Goal: Task Accomplishment & Management: Manage account settings

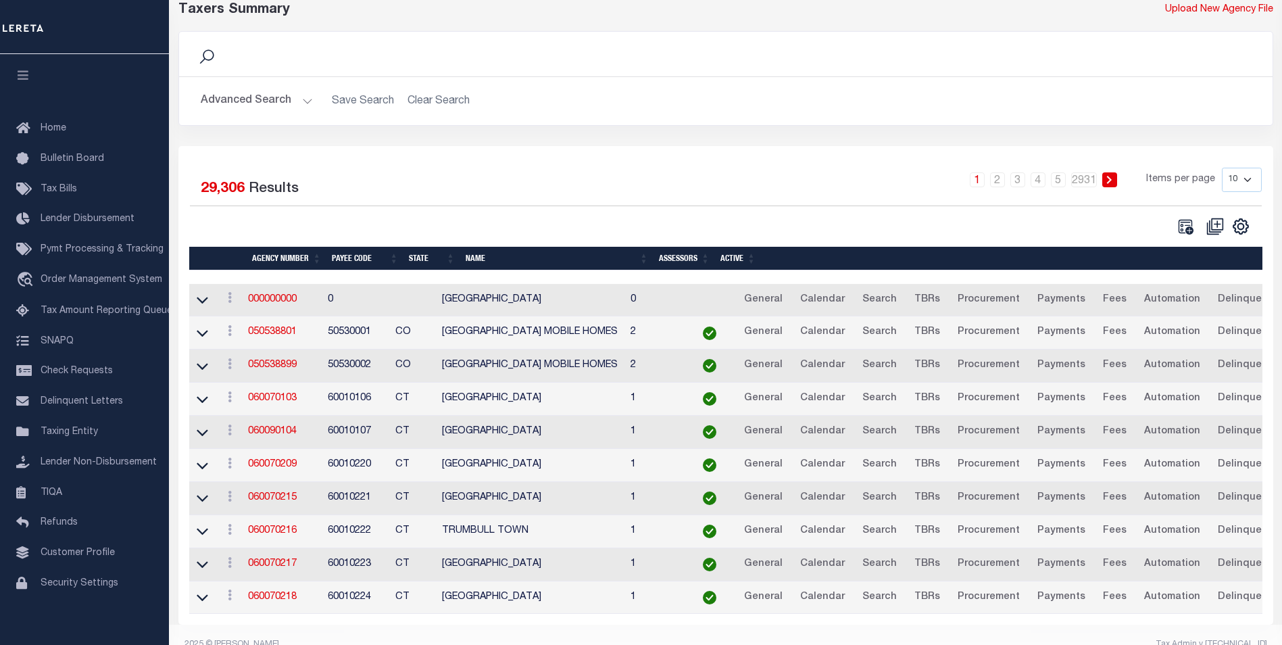
scroll to position [99, 0]
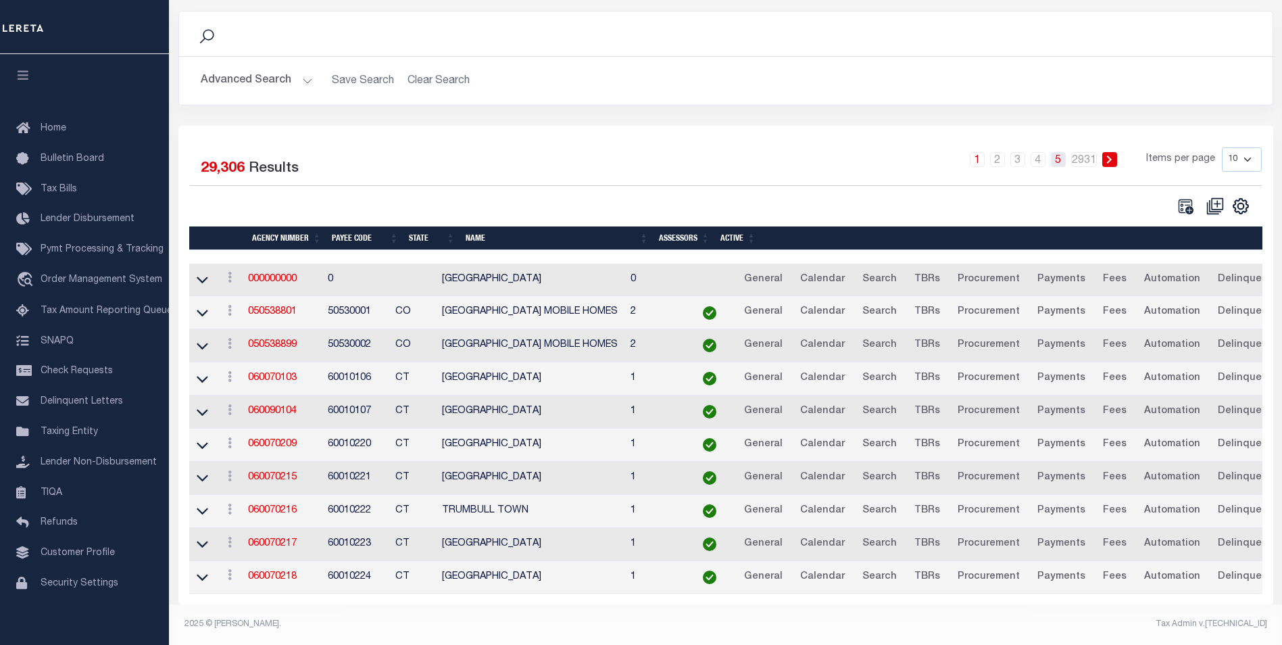
click at [1060, 152] on link "5" at bounding box center [1058, 159] width 15 height 15
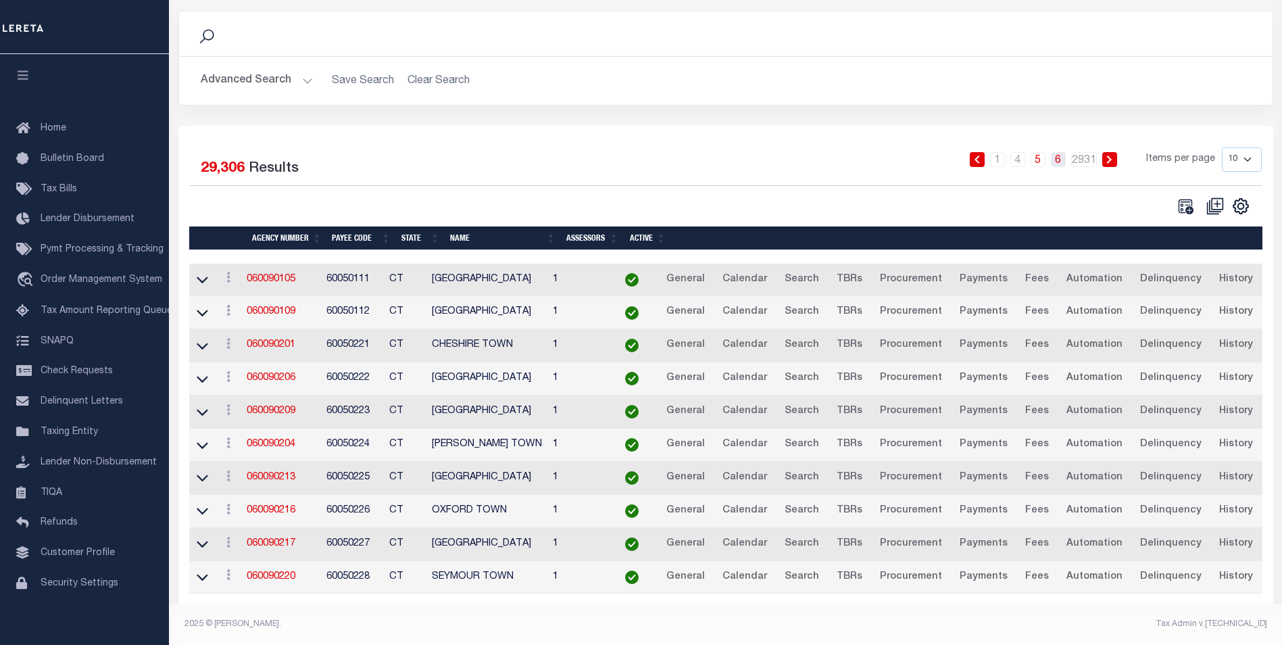
click at [1058, 152] on link "6" at bounding box center [1058, 159] width 15 height 15
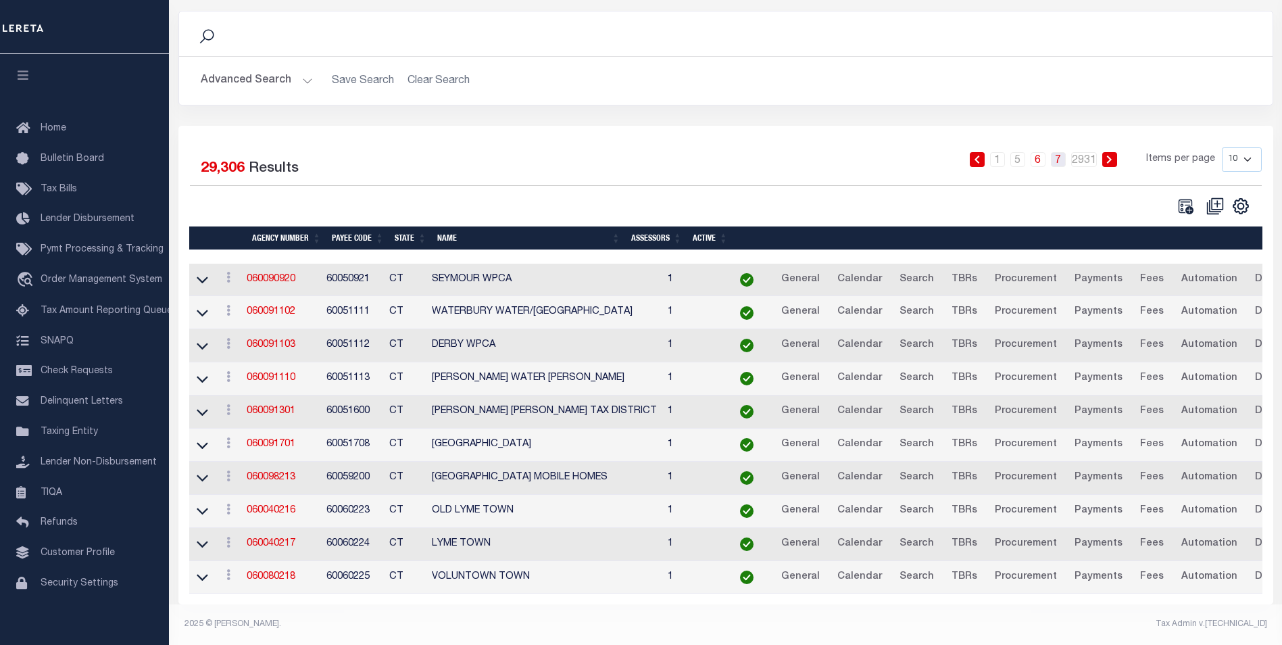
click at [1058, 152] on link "7" at bounding box center [1058, 159] width 15 height 15
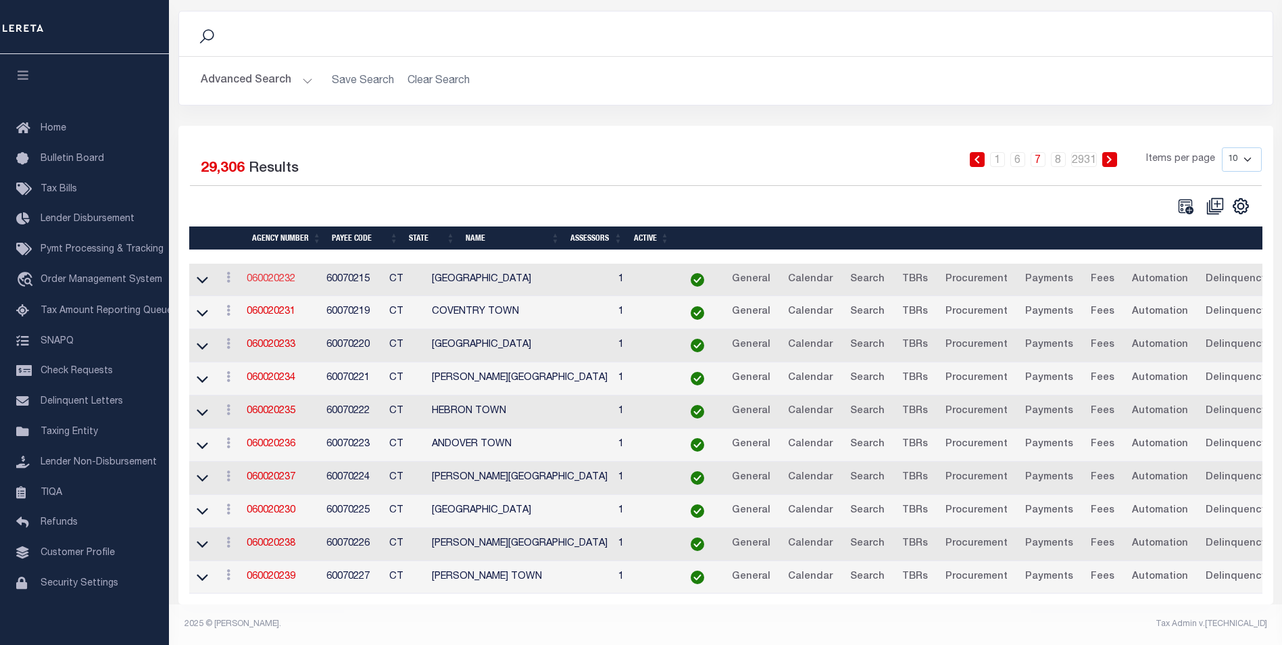
click at [282, 274] on link "060020232" at bounding box center [271, 278] width 49 height 9
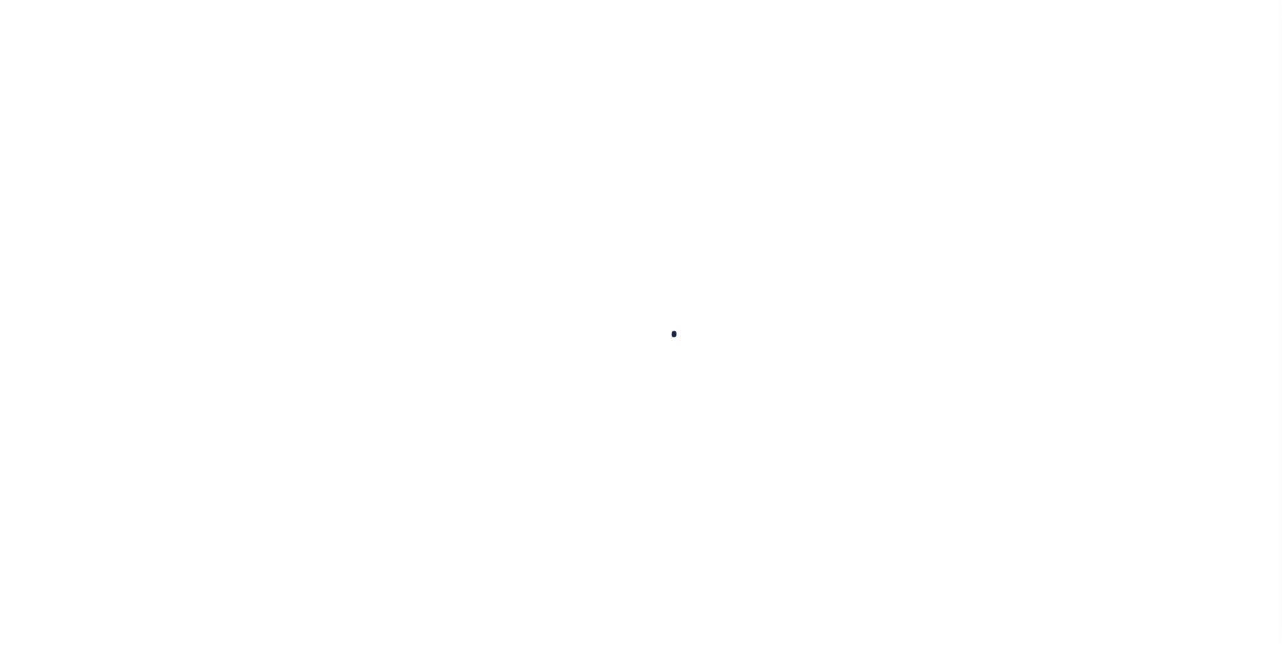
select select
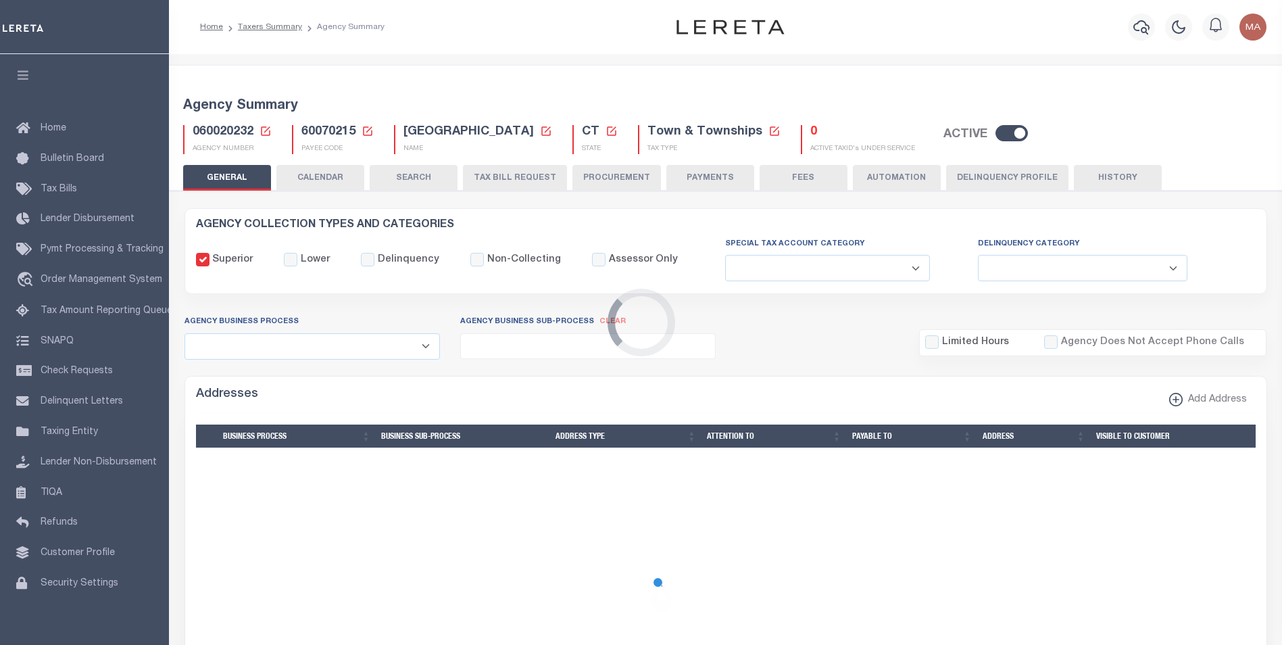
checkbox input "false"
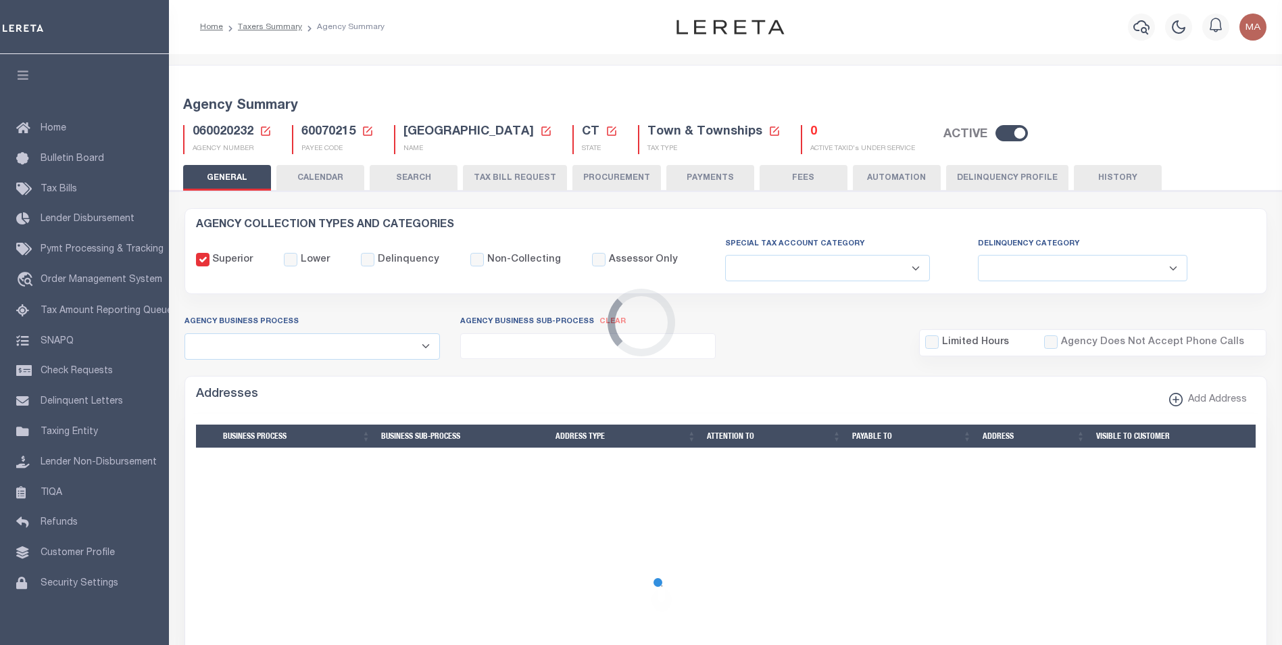
type input "901317012"
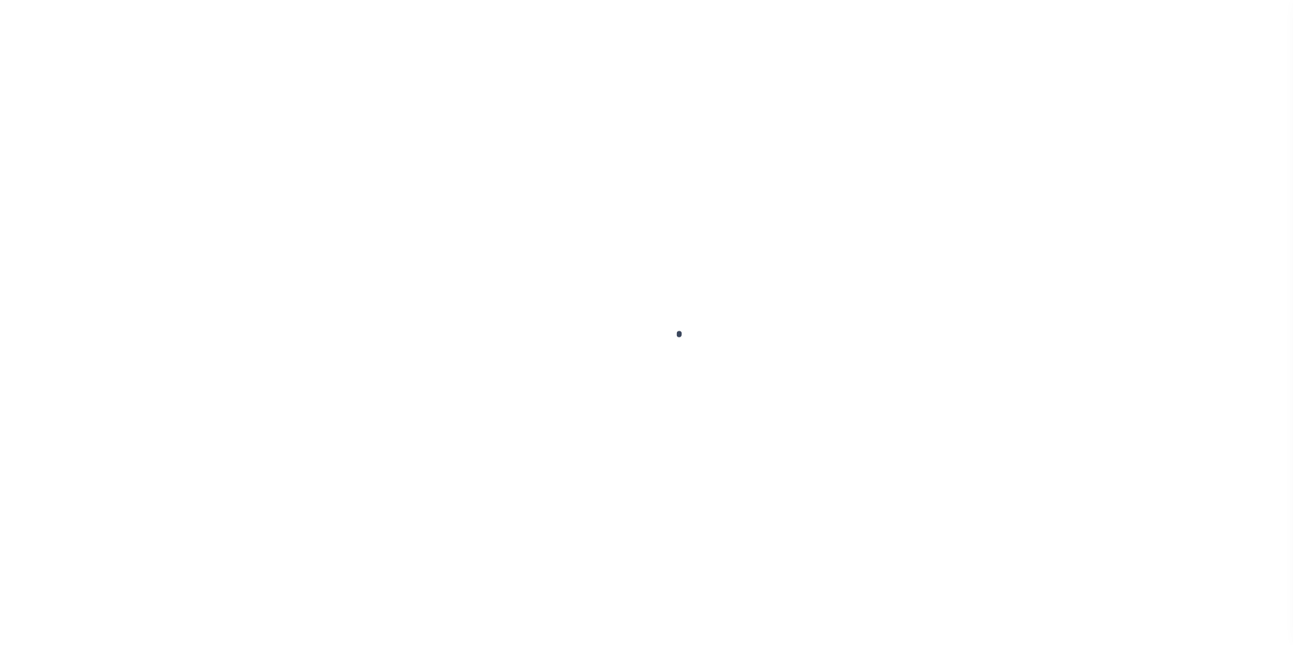
select select
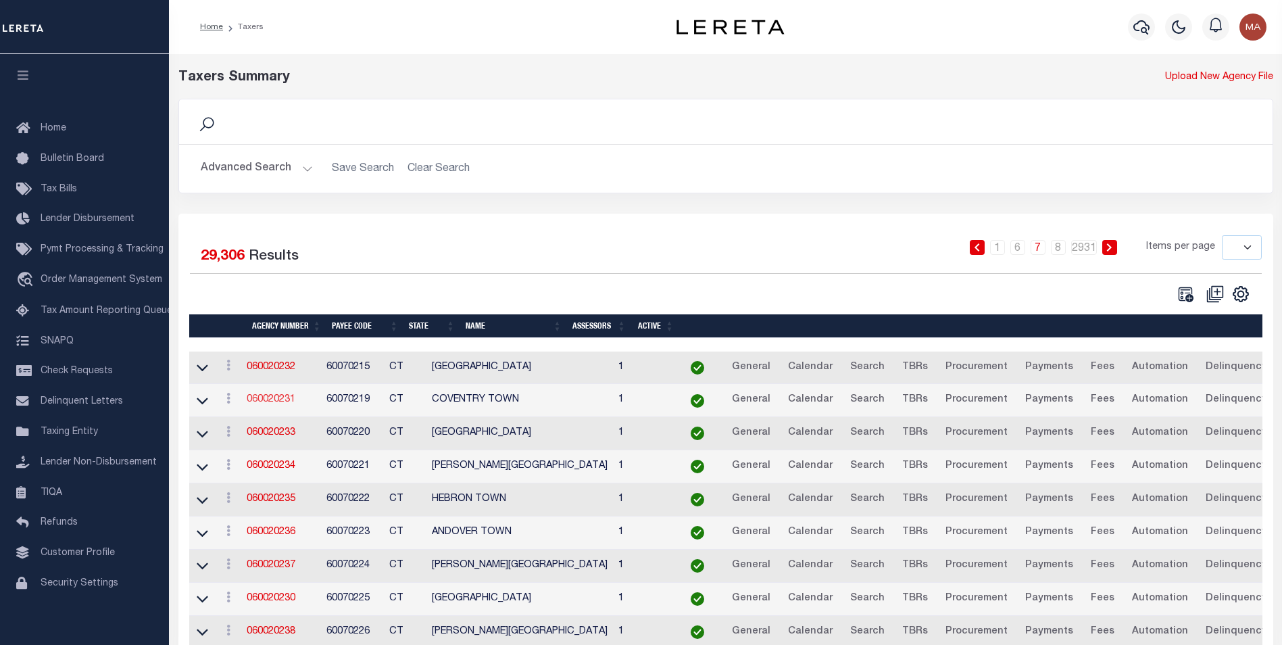
click at [281, 404] on link "060020231" at bounding box center [271, 399] width 49 height 9
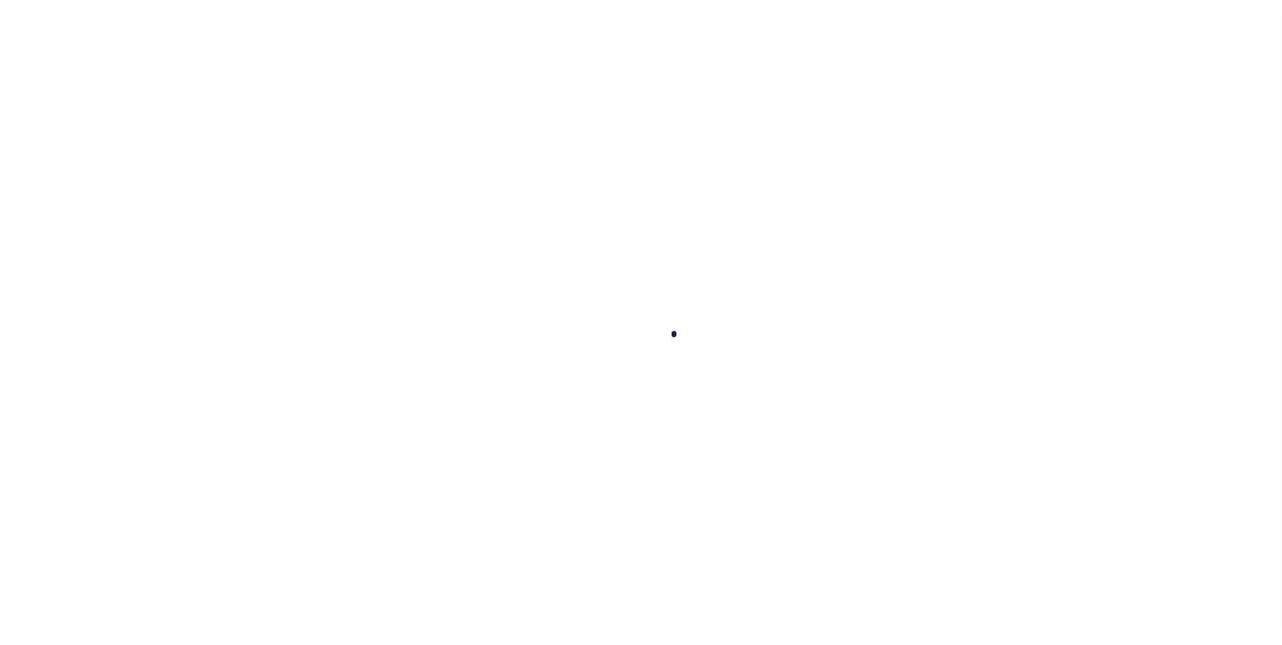
select select
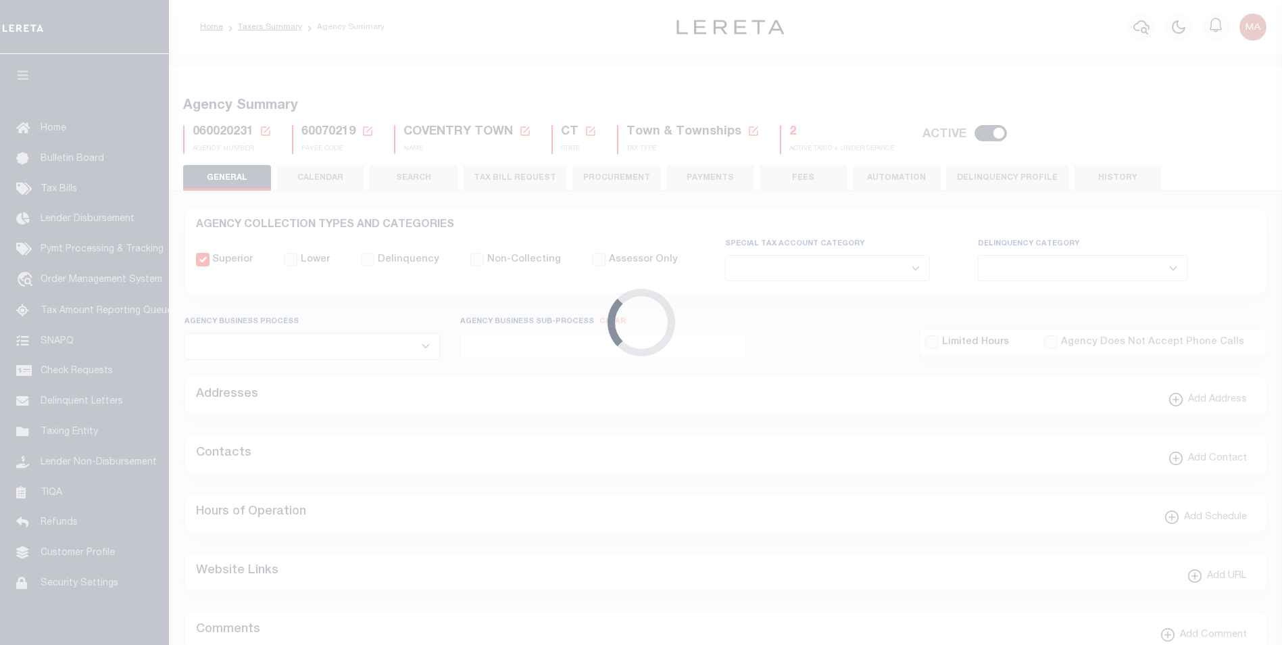
checkbox input "false"
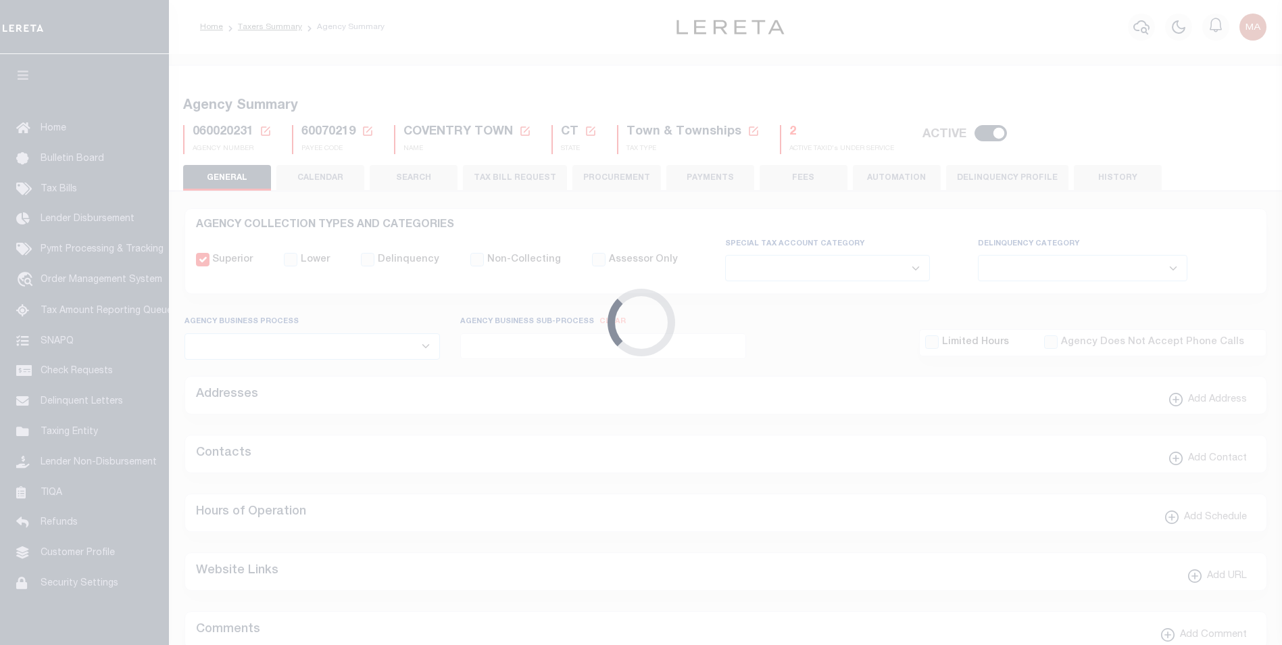
type input "901317006"
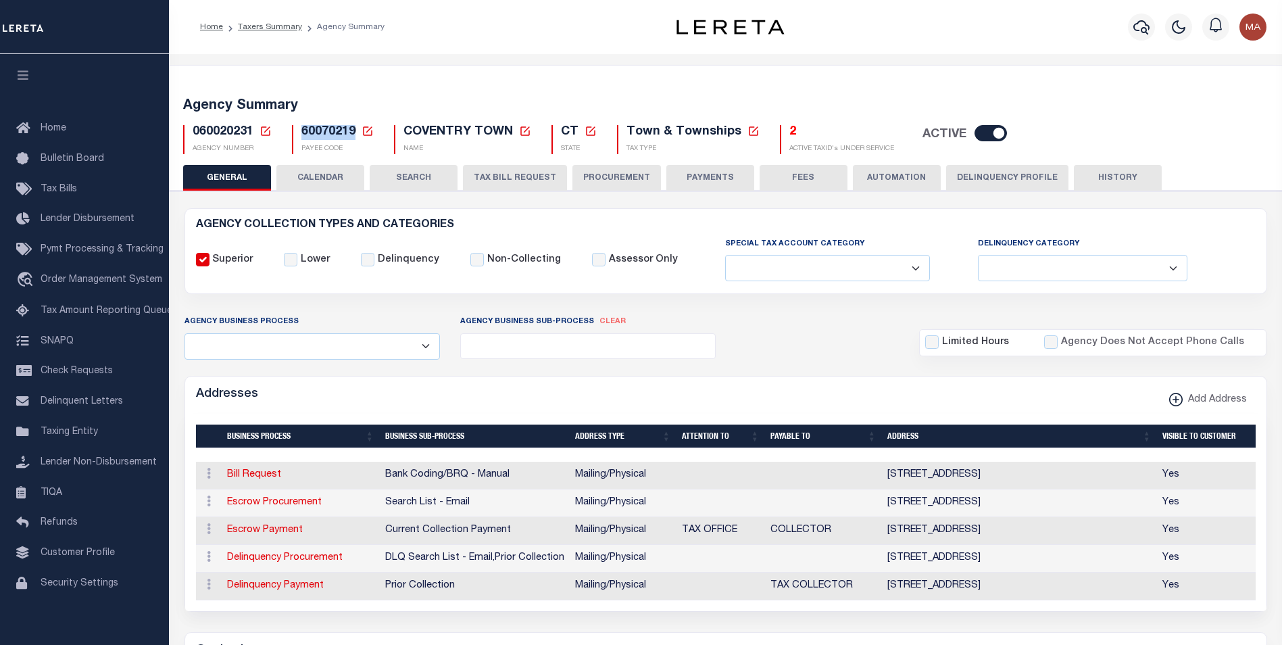
drag, startPoint x: 354, startPoint y: 133, endPoint x: 297, endPoint y: 133, distance: 57.5
click at [297, 133] on div "60070219 Payee Code Cancel Ok PAYEE CODE" at bounding box center [333, 139] width 82 height 29
copy span "60070219"
click at [1194, 151] on div "060020231 Agency Number Edit Cancel Ok" at bounding box center [726, 134] width 1106 height 40
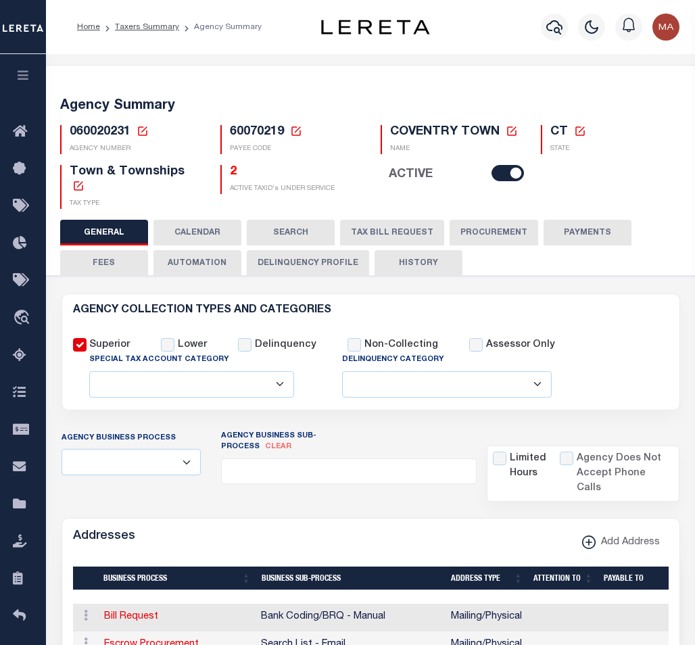
click at [500, 175] on input "checkbox" at bounding box center [507, 173] width 32 height 16
checkbox input "false"
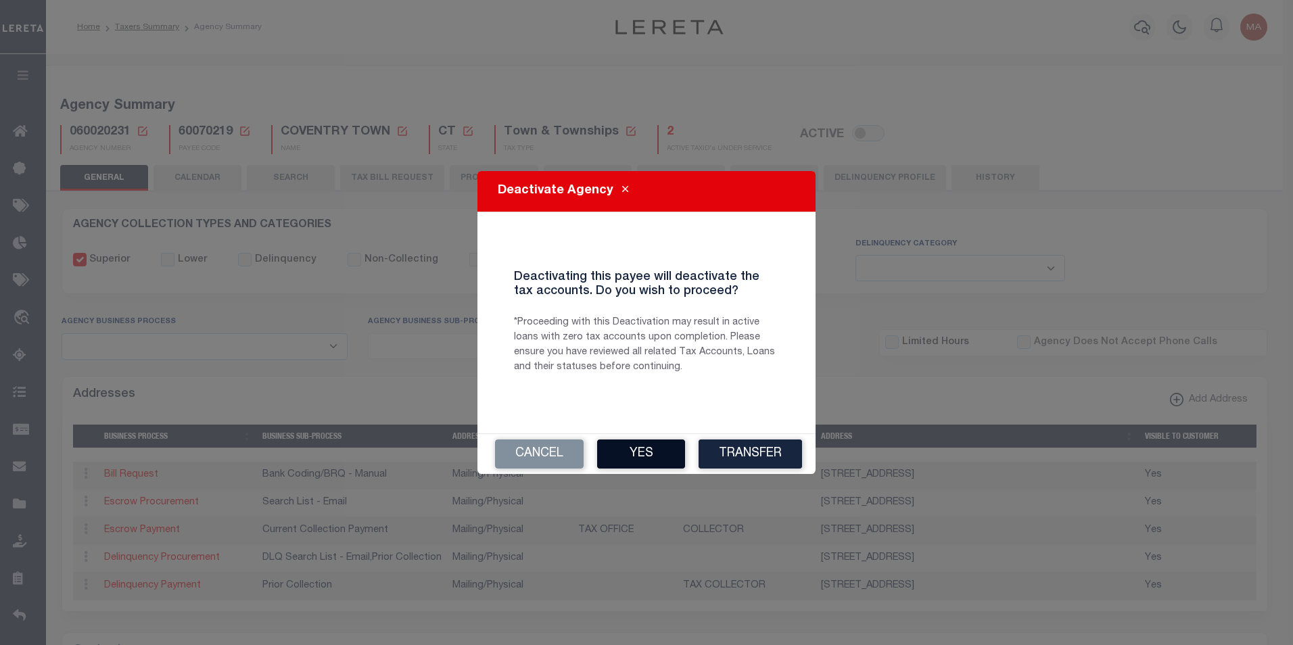
click at [658, 454] on button "Yes" at bounding box center [641, 453] width 88 height 29
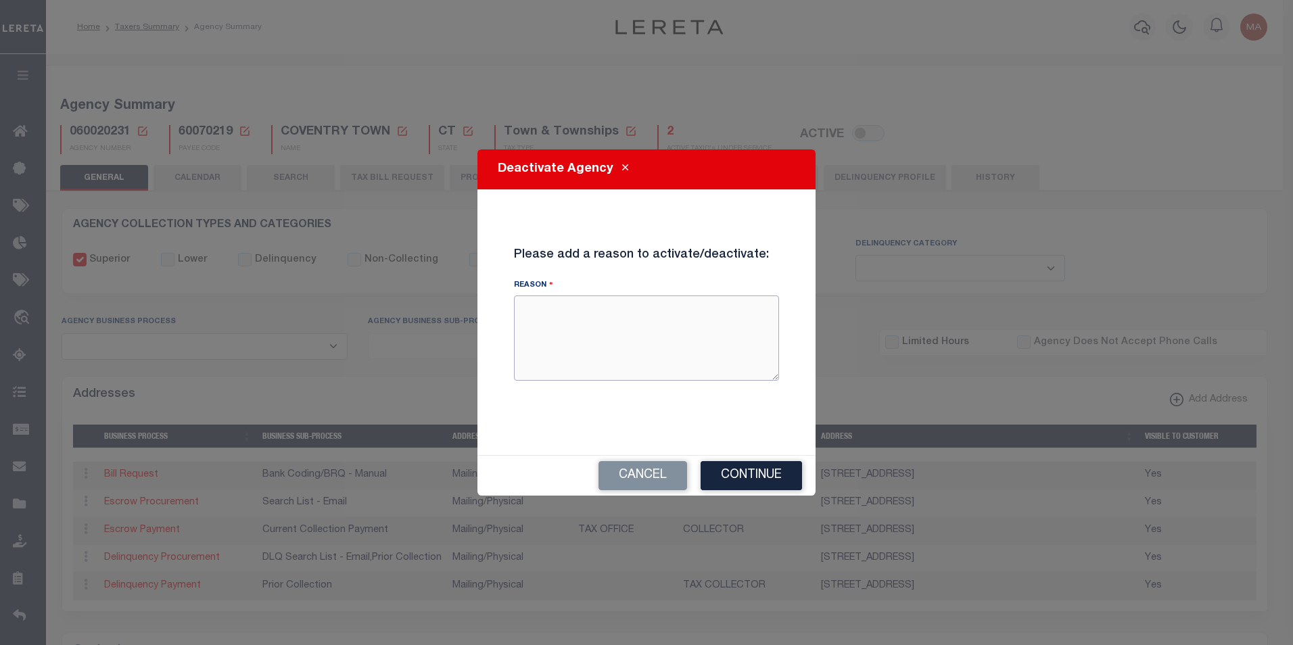
click at [598, 325] on textarea "Reason" at bounding box center [646, 337] width 265 height 85
type textarea "This is a test from María"
click at [757, 474] on button "Continue" at bounding box center [750, 475] width 101 height 29
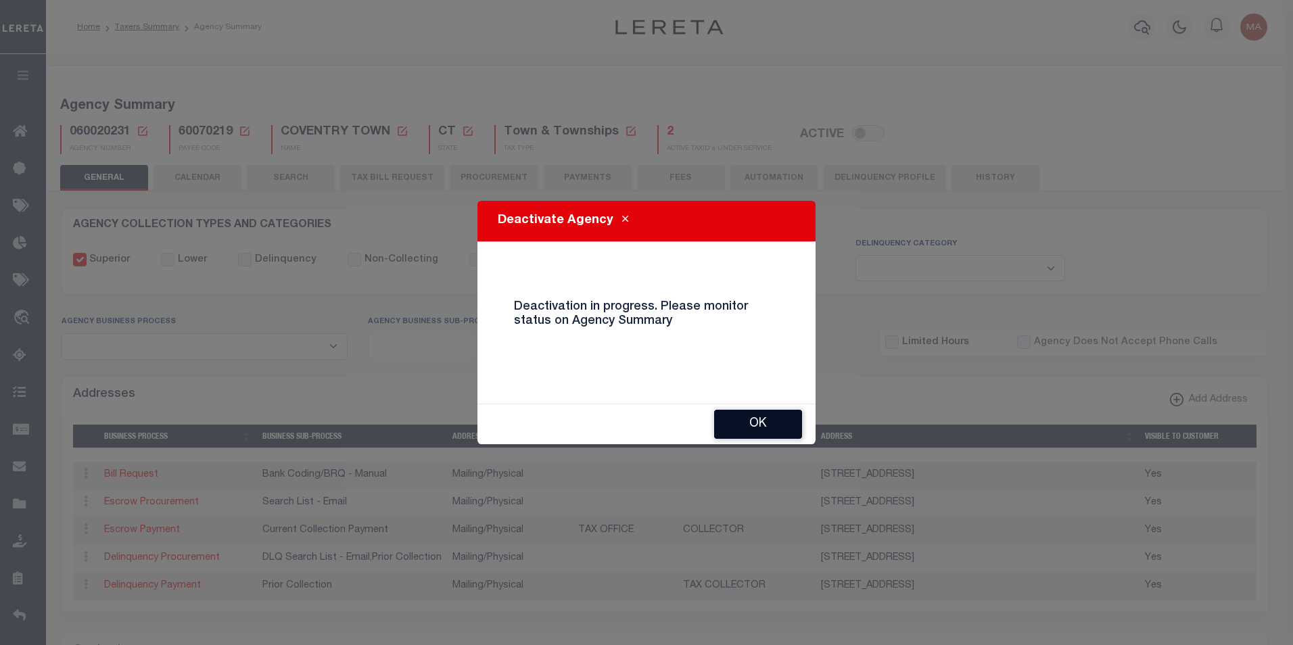
click at [771, 426] on button "OK" at bounding box center [758, 424] width 88 height 29
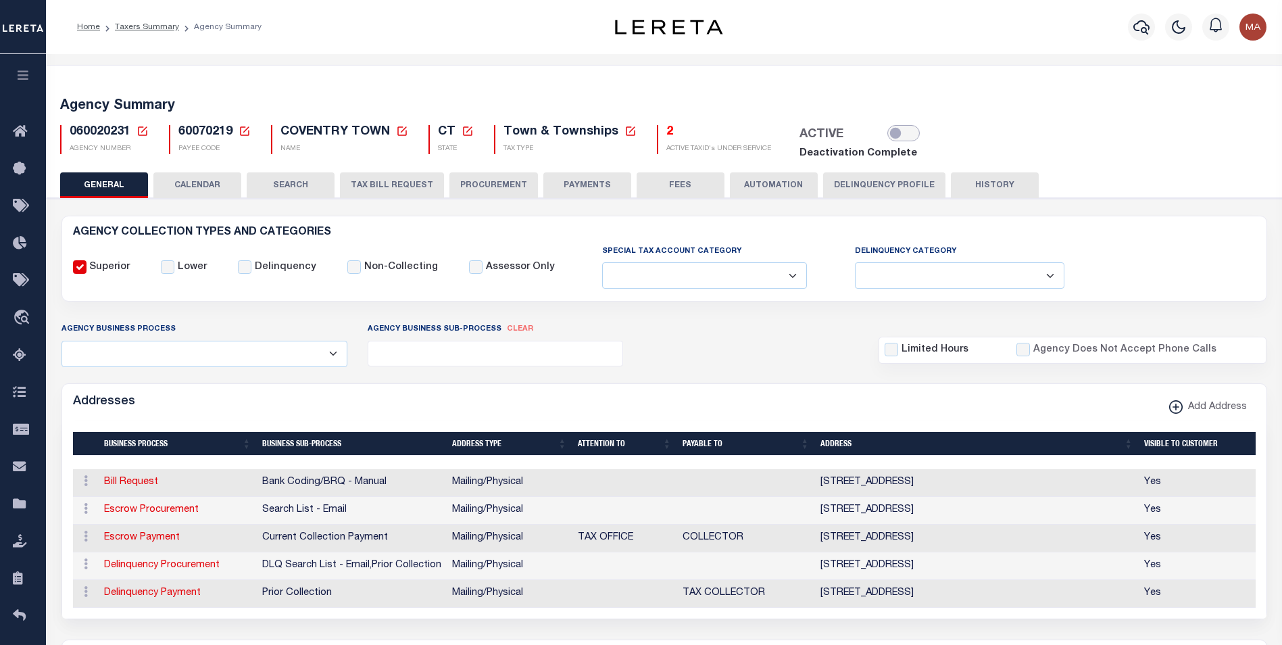
click at [900, 135] on input "checkbox" at bounding box center [904, 133] width 32 height 16
checkbox input "true"
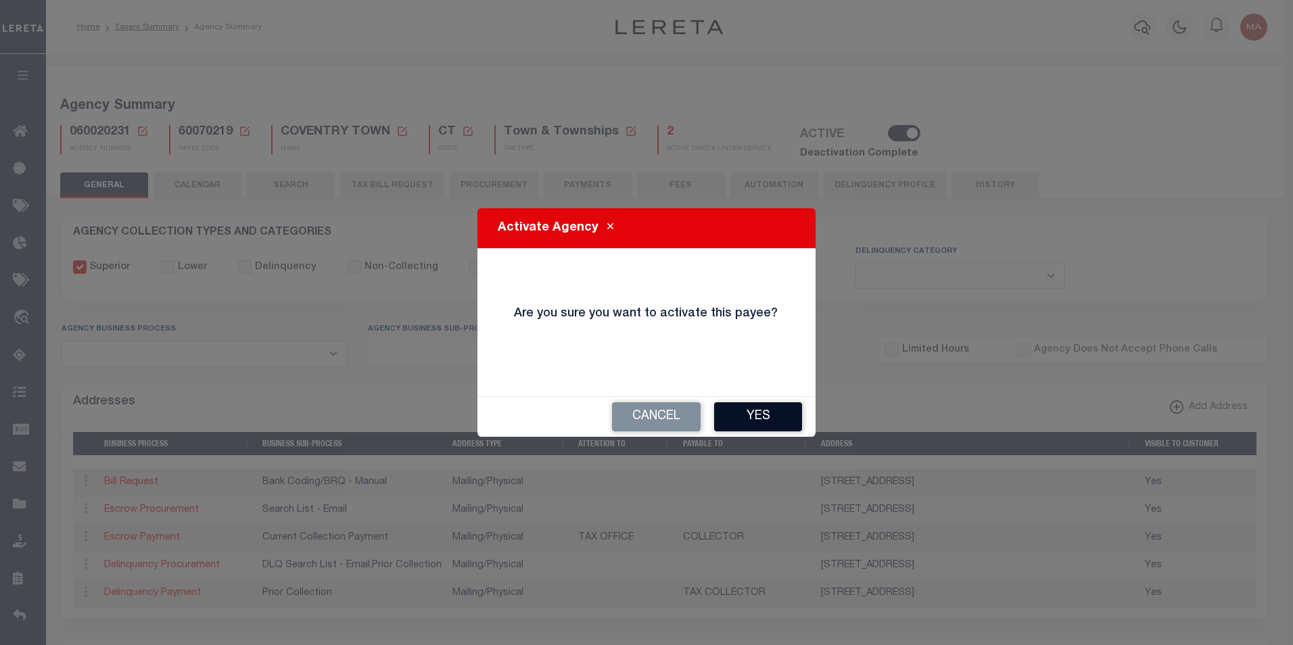
click at [763, 412] on button "Yes" at bounding box center [758, 416] width 88 height 29
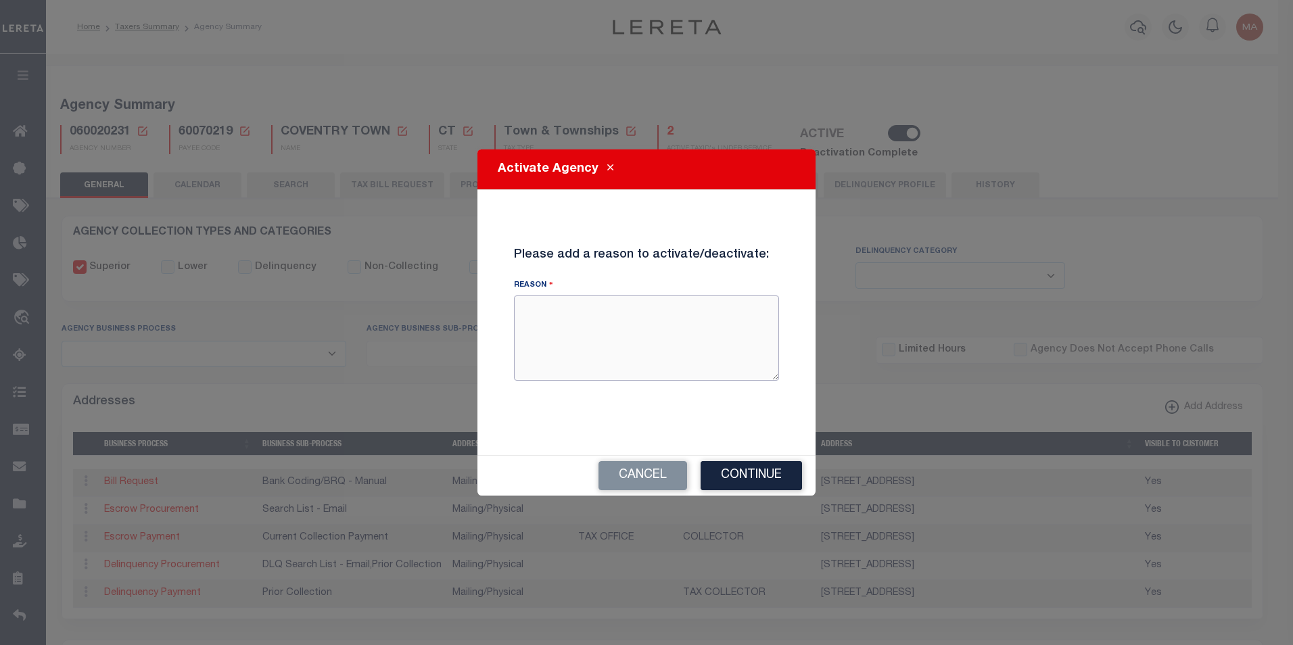
click at [640, 343] on textarea "Reason" at bounding box center [646, 337] width 265 height 85
type textarea "This is a activation test from Maria"
click at [727, 478] on button "Continue" at bounding box center [750, 475] width 101 height 29
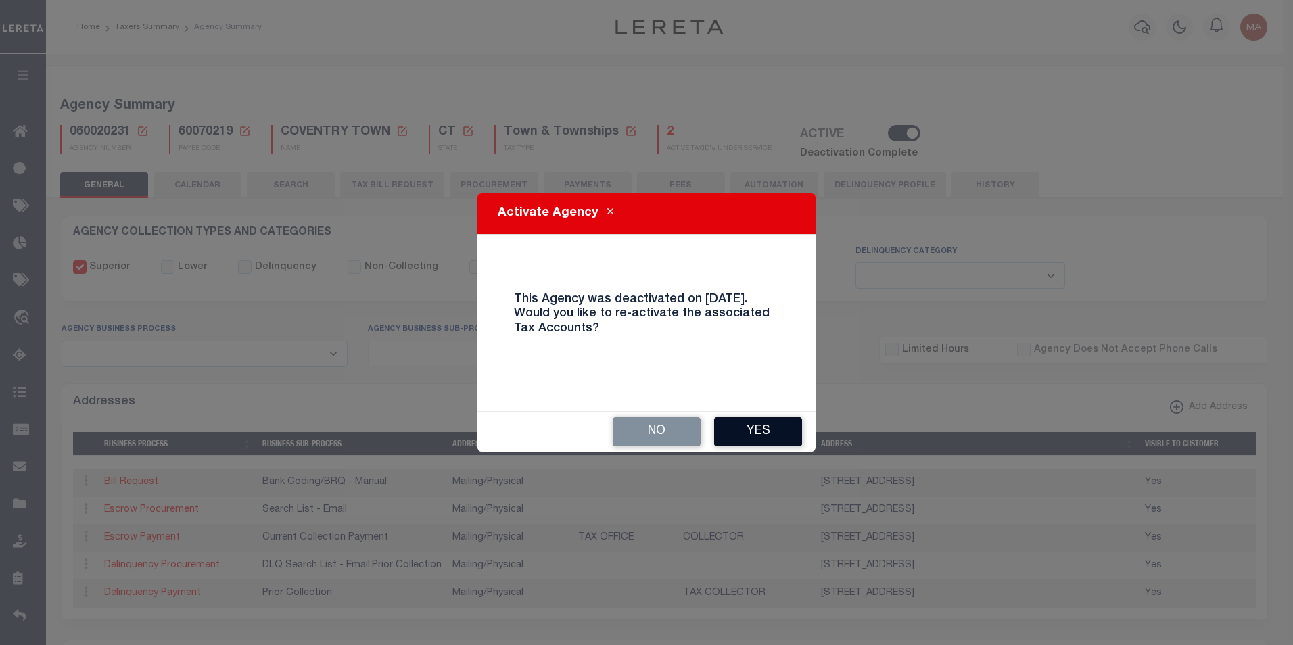
click at [755, 433] on button "Yes" at bounding box center [758, 431] width 88 height 29
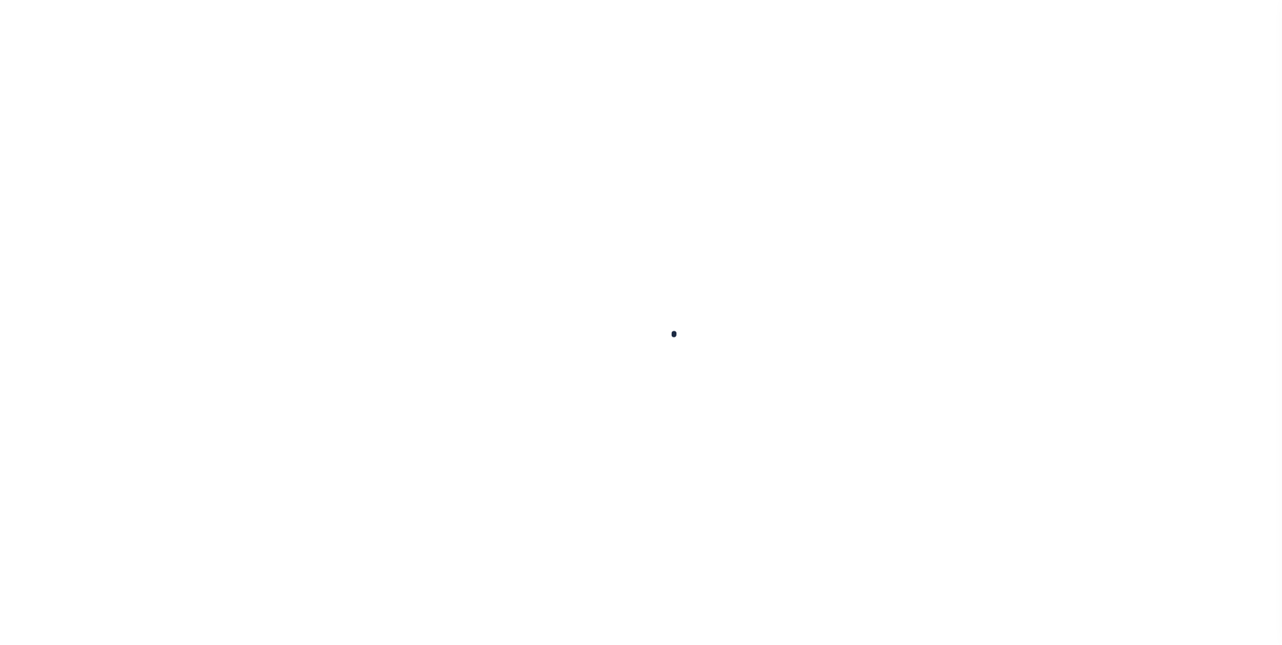
select select
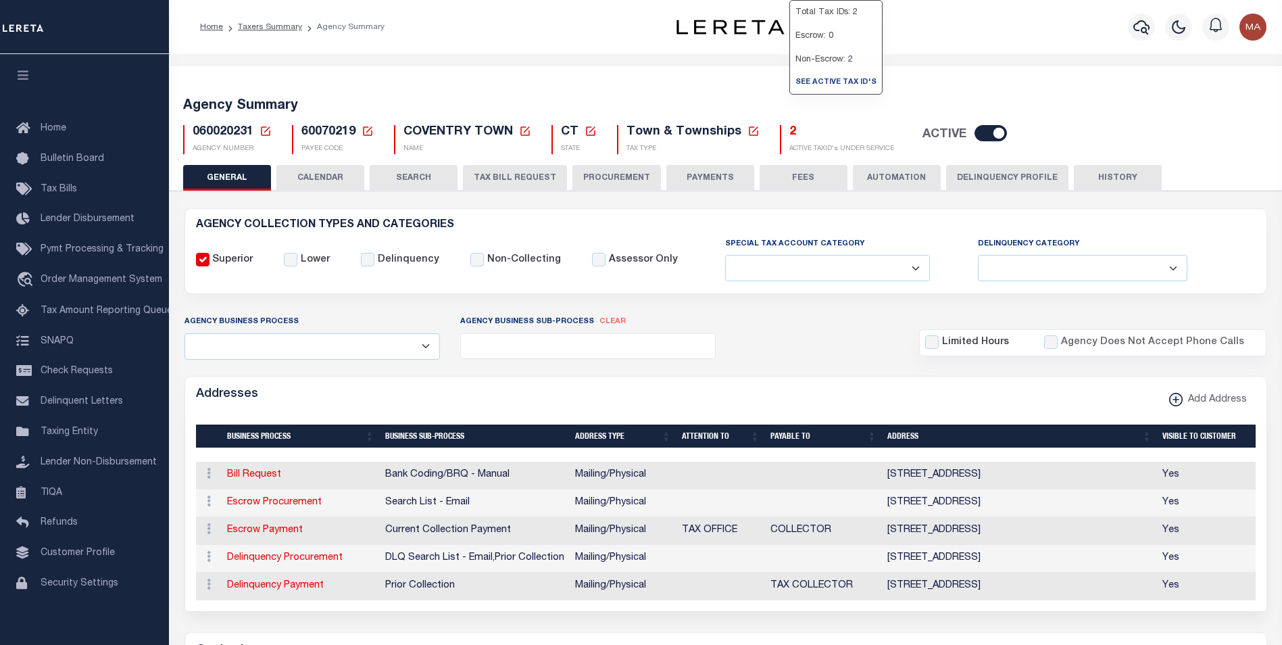
click at [790, 130] on h5 "2" at bounding box center [842, 132] width 105 height 15
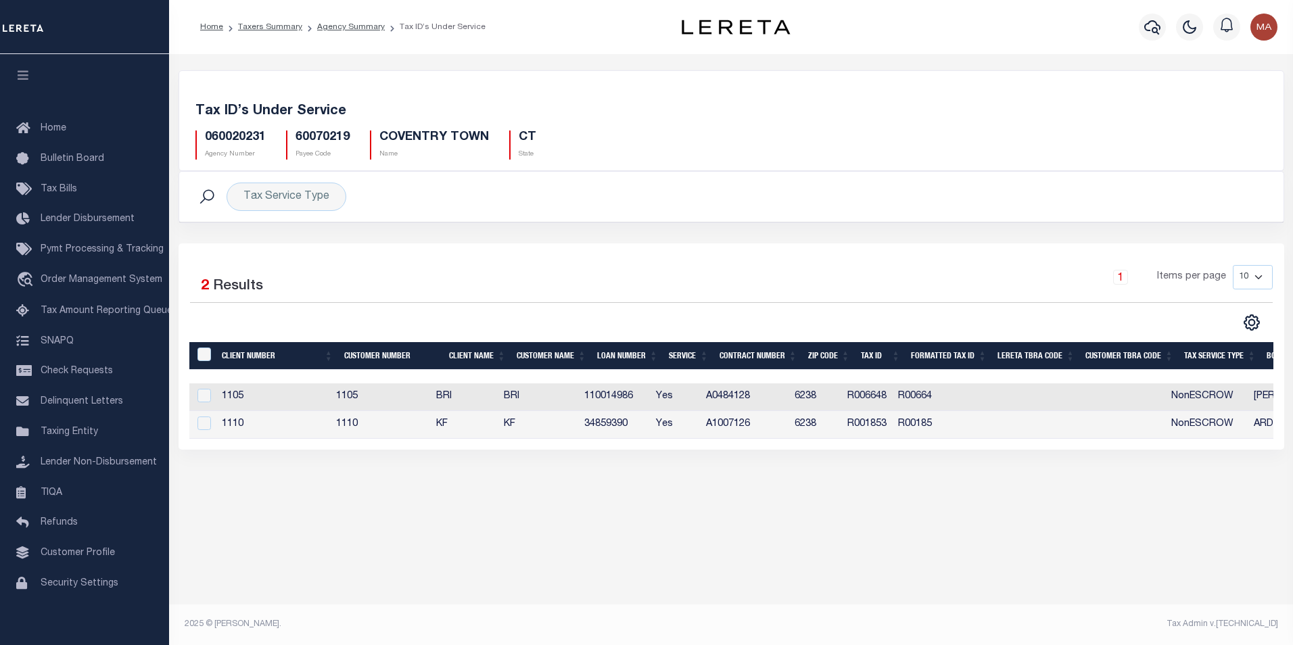
drag, startPoint x: 560, startPoint y: 458, endPoint x: 504, endPoint y: 441, distance: 58.8
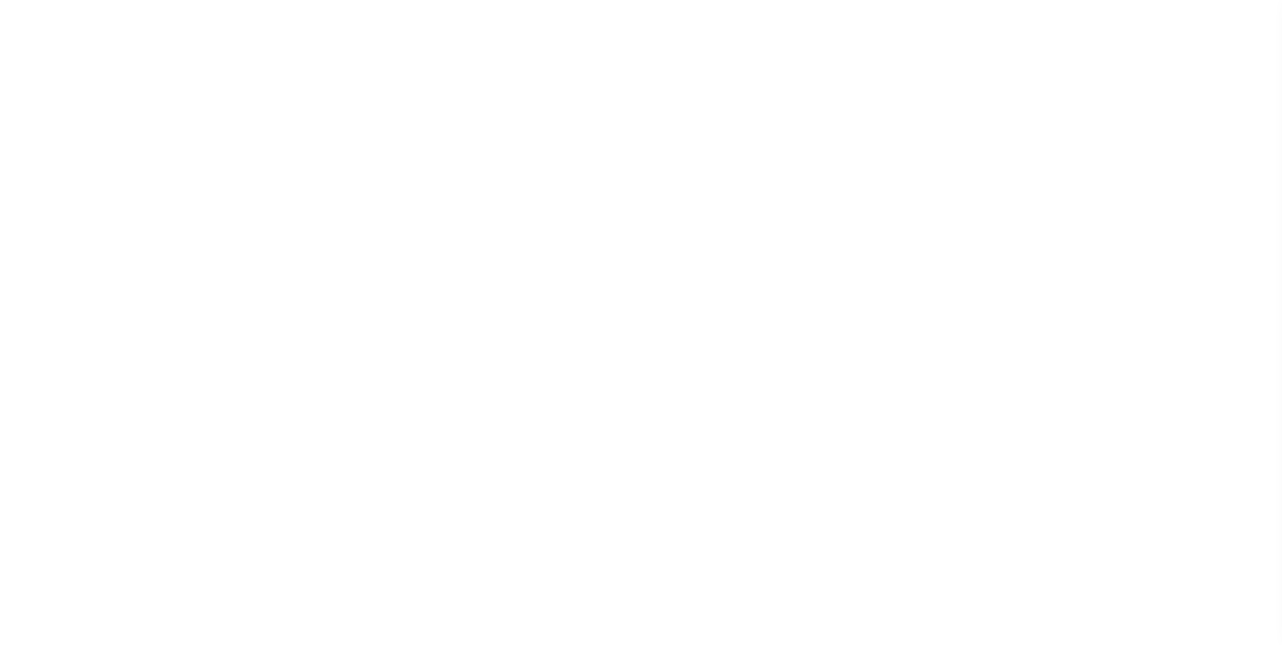
select select
type input "901317006"
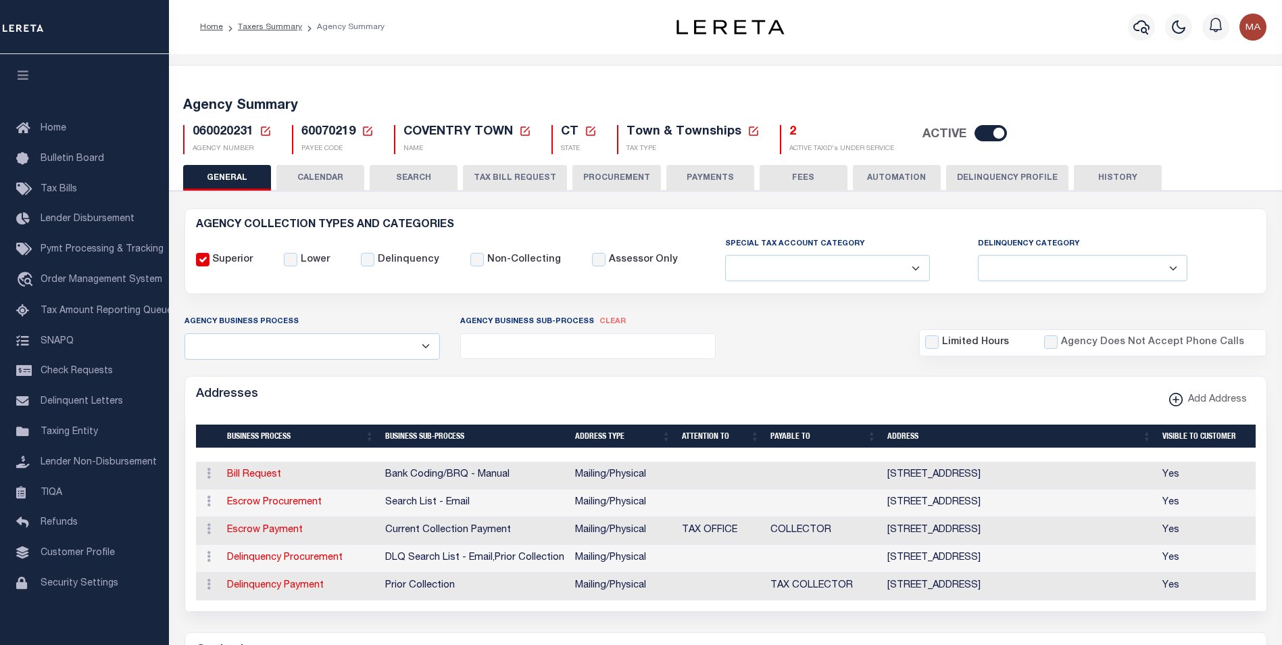
click at [976, 134] on input "checkbox" at bounding box center [991, 133] width 32 height 16
checkbox input "false"
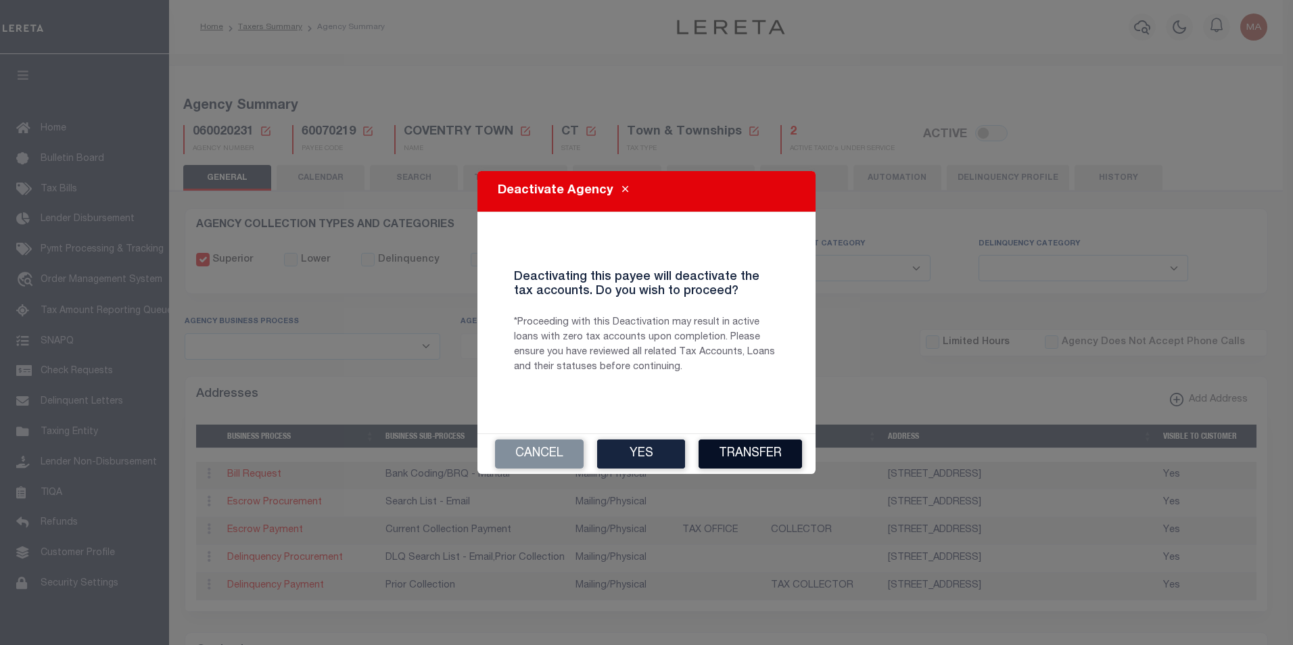
click at [762, 452] on button "Transfer" at bounding box center [749, 453] width 103 height 29
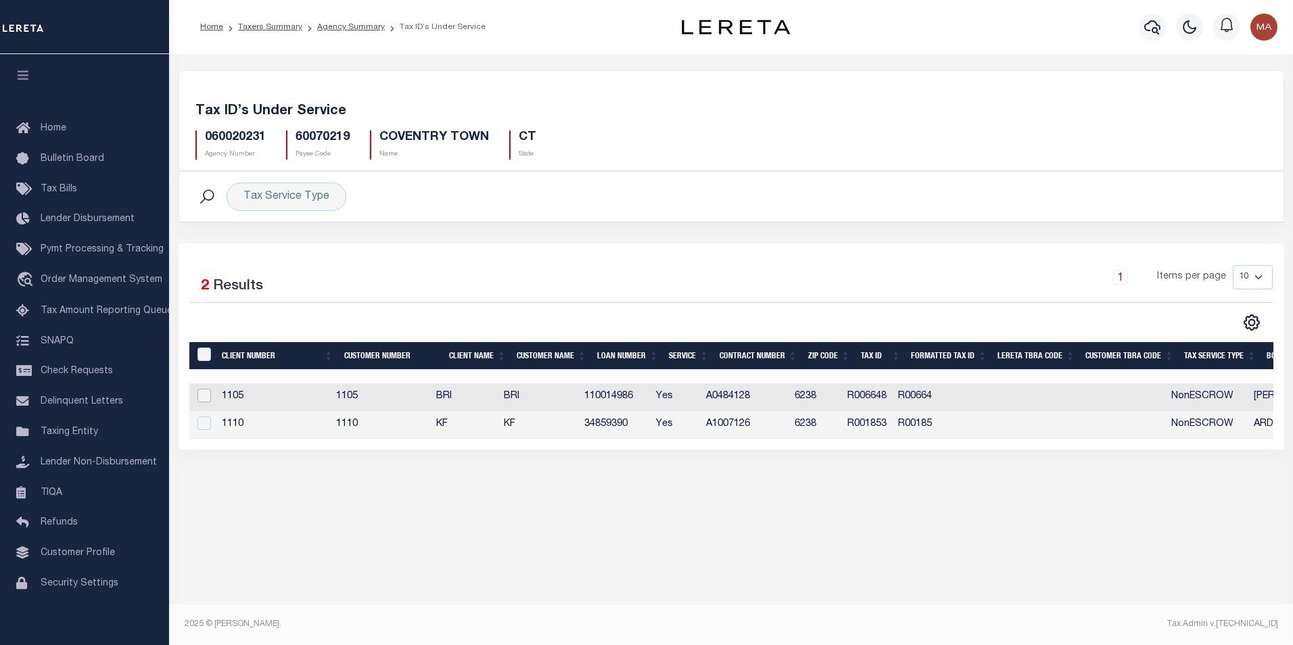
click at [207, 398] on input "checkbox" at bounding box center [204, 396] width 14 height 14
checkbox input "true"
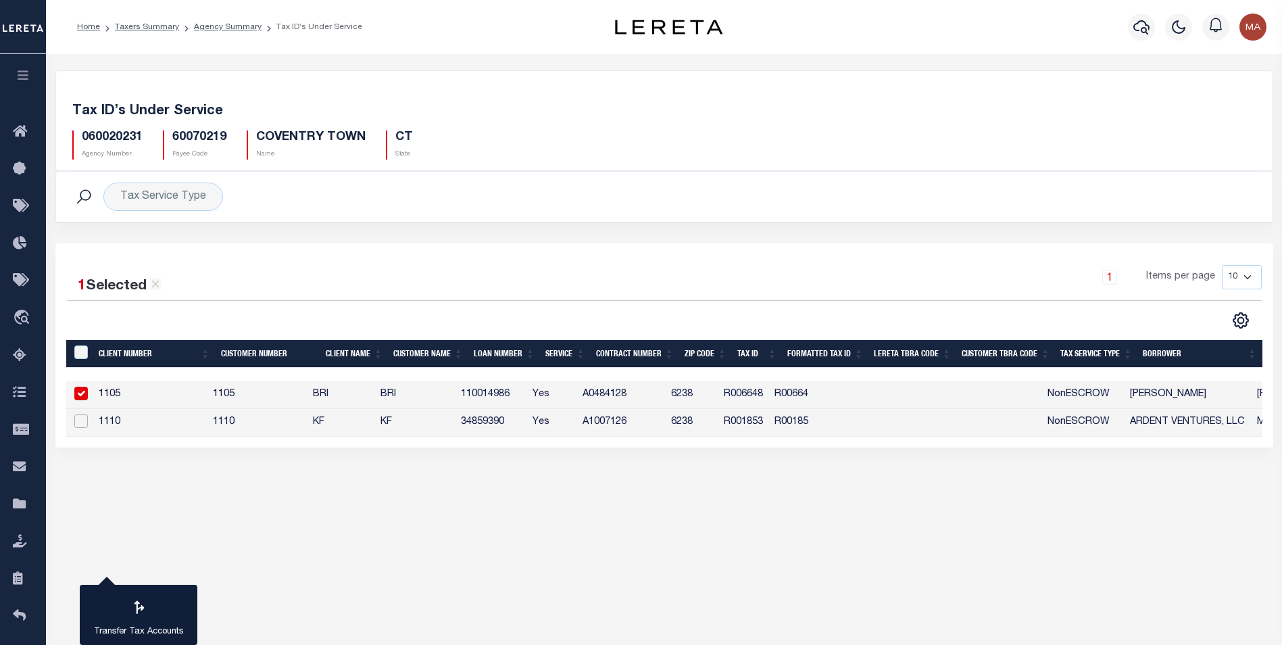
click at [80, 425] on input "checkbox" at bounding box center [81, 421] width 14 height 14
checkbox input "true"
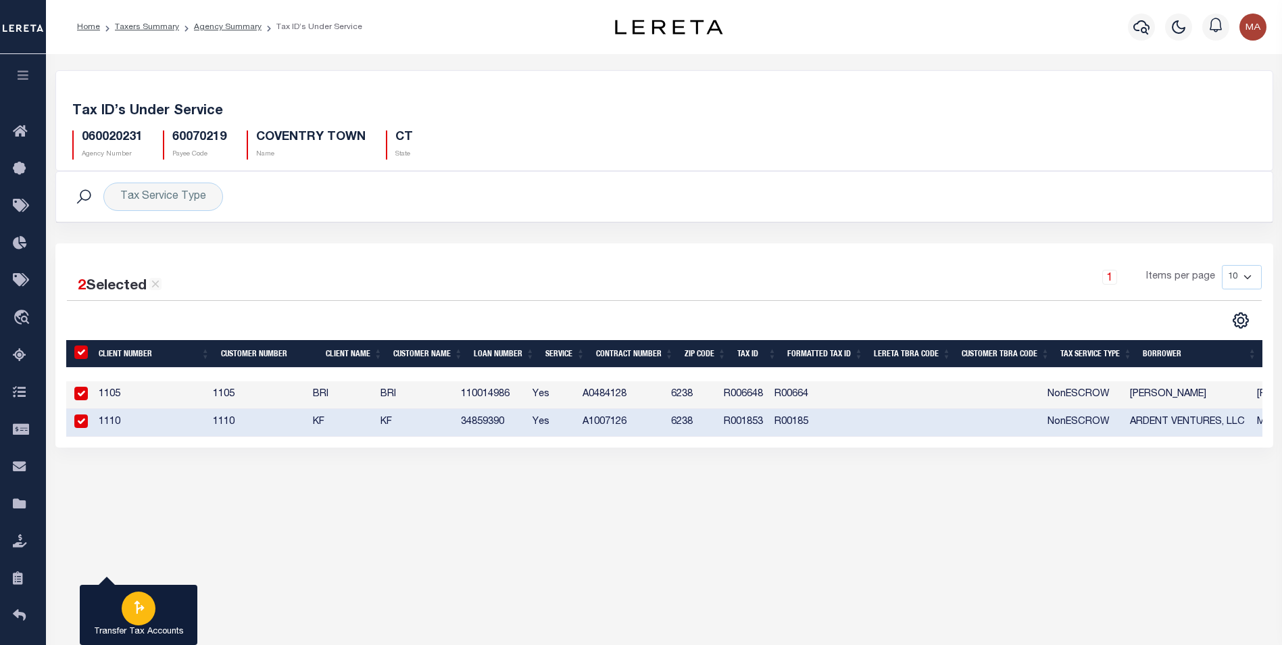
click at [135, 608] on icon "button" at bounding box center [139, 607] width 18 height 18
type input "060020231"
select select
checkbox input "false"
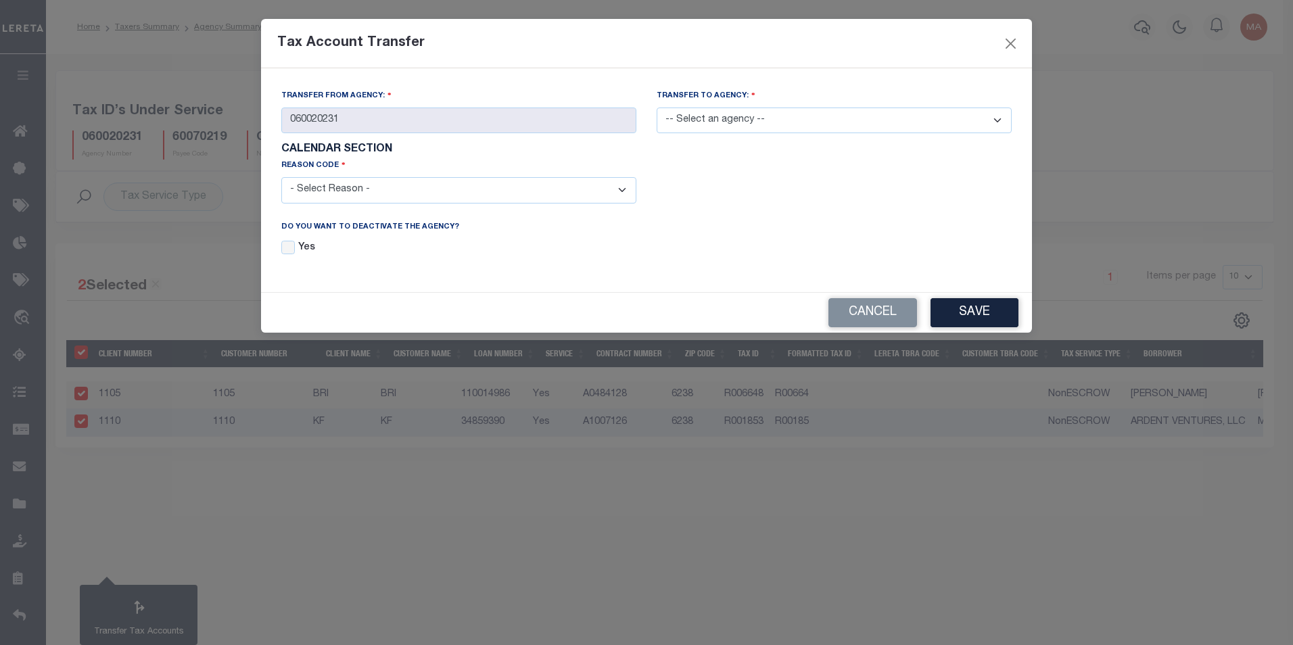
click at [795, 122] on select "-- Select an agency -- 060020212 060020230 060020232 060020233 060020234 060020…" at bounding box center [833, 120] width 355 height 26
select select "060020212"
click at [656, 107] on select "-- Select an agency -- 060020212 060020230 060020232 060020233 060020234 060020…" at bounding box center [833, 120] width 355 height 26
click at [564, 198] on select "- Select Reason - 099 - Other (Provide additional detail) ACT - Agency Changed …" at bounding box center [458, 190] width 355 height 26
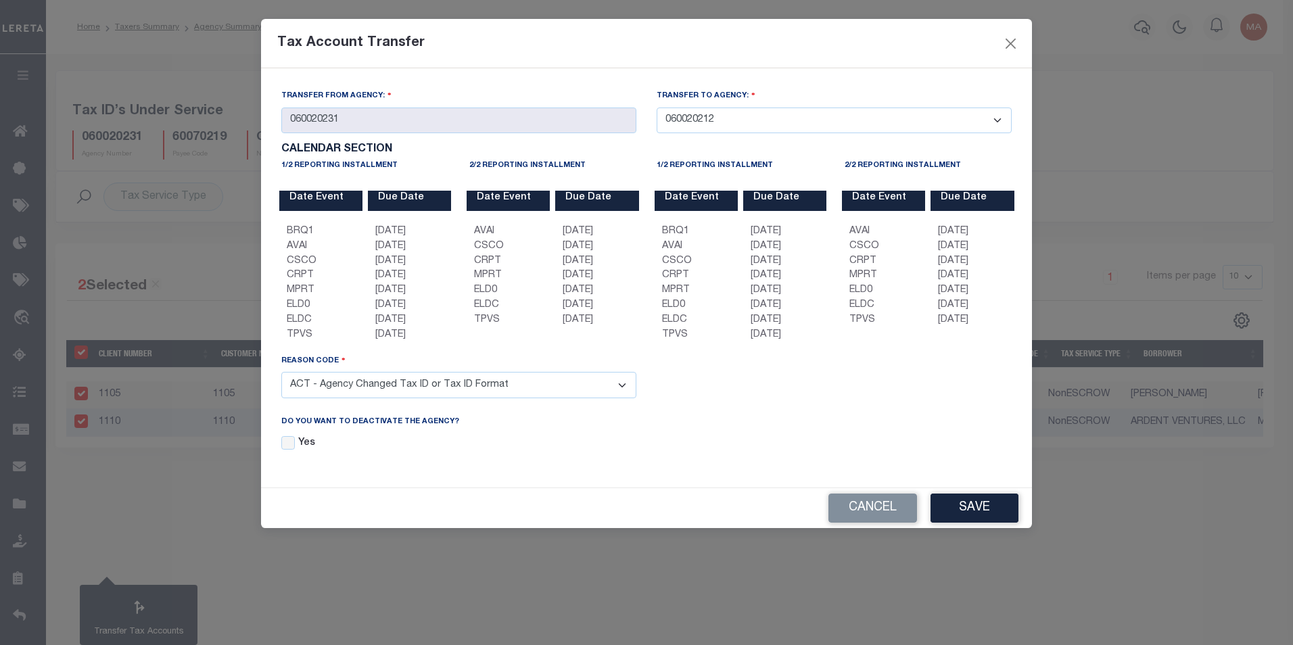
click at [281, 374] on select "- Select Reason - 099 - Other (Provide additional detail) ACT - Agency Changed …" at bounding box center [458, 385] width 355 height 26
click at [583, 388] on select "- Select Reason - 099 - Other (Provide additional detail) ACT - Agency Changed …" at bounding box center [458, 385] width 355 height 26
select select "099"
click at [281, 374] on select "- Select Reason - 099 - Other (Provide additional detail) ACT - Agency Changed …" at bounding box center [458, 385] width 355 height 26
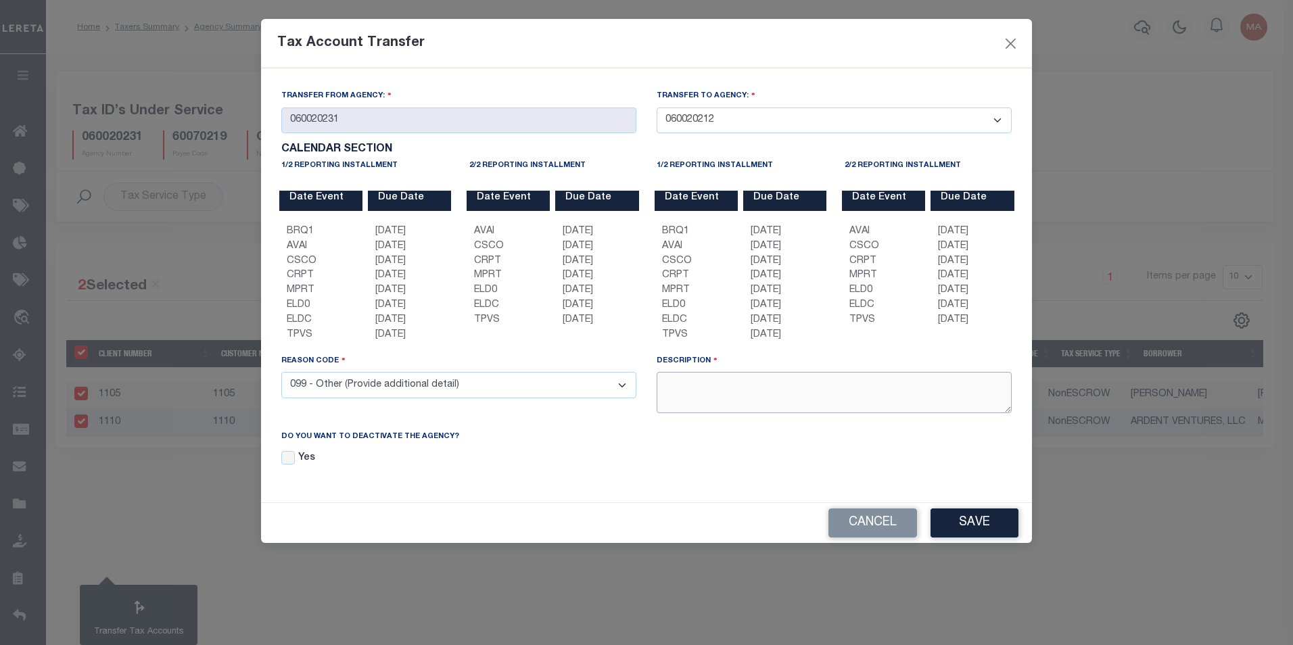
click at [699, 401] on textarea at bounding box center [833, 392] width 355 height 41
drag, startPoint x: 719, startPoint y: 126, endPoint x: 660, endPoint y: 125, distance: 58.8
click at [660, 125] on select "-- Select an agency -- 060020212 060020230 060020232 060020233 060020234 060020…" at bounding box center [833, 120] width 355 height 26
click at [656, 107] on select "-- Select an agency -- 060020212 060020230 060020232 060020233 060020234 060020…" at bounding box center [833, 120] width 355 height 26
click at [723, 127] on select "-- Select an agency -- 060020212 060020230 060020232 060020233 060020234 060020…" at bounding box center [833, 120] width 355 height 26
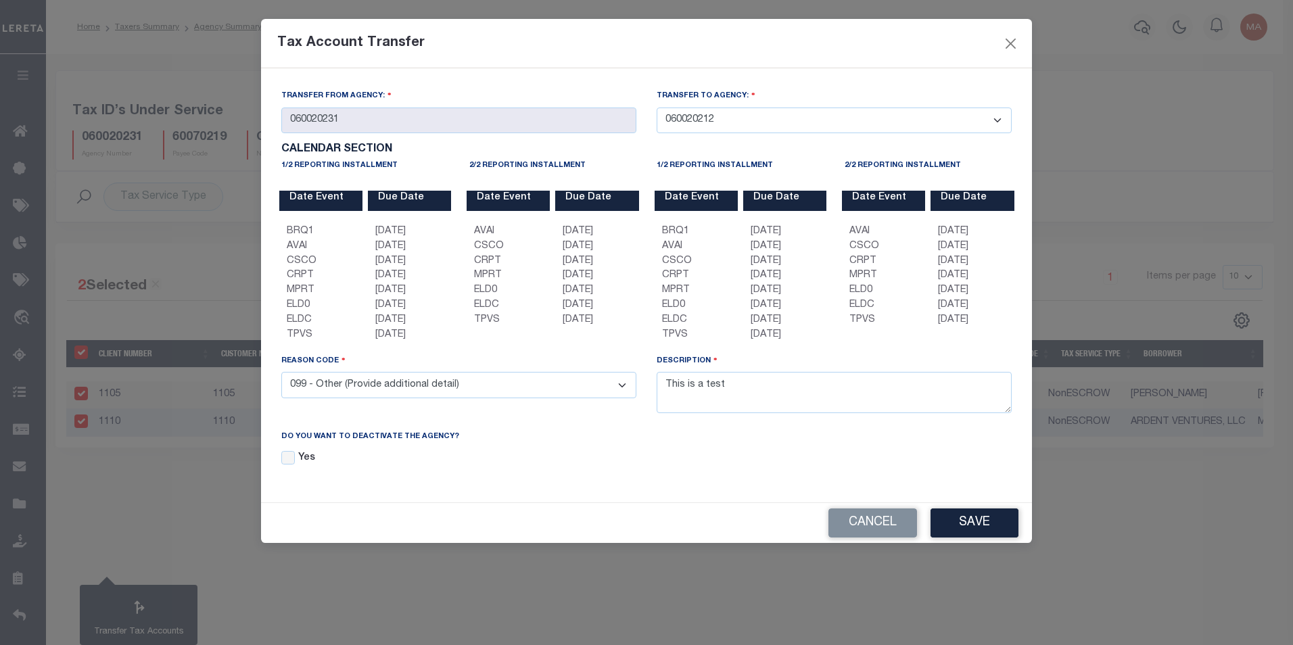
click at [656, 107] on select "-- Select an agency -- 060020212 060020230 060020232 060020233 060020234 060020…" at bounding box center [833, 120] width 355 height 26
click at [887, 42] on div "Tax Account Transfer" at bounding box center [646, 43] width 771 height 49
click at [745, 385] on textarea "This is a test" at bounding box center [833, 392] width 355 height 41
type textarea "This is a transfer test from Maria A."
click at [291, 460] on input "Yes" at bounding box center [288, 458] width 14 height 14
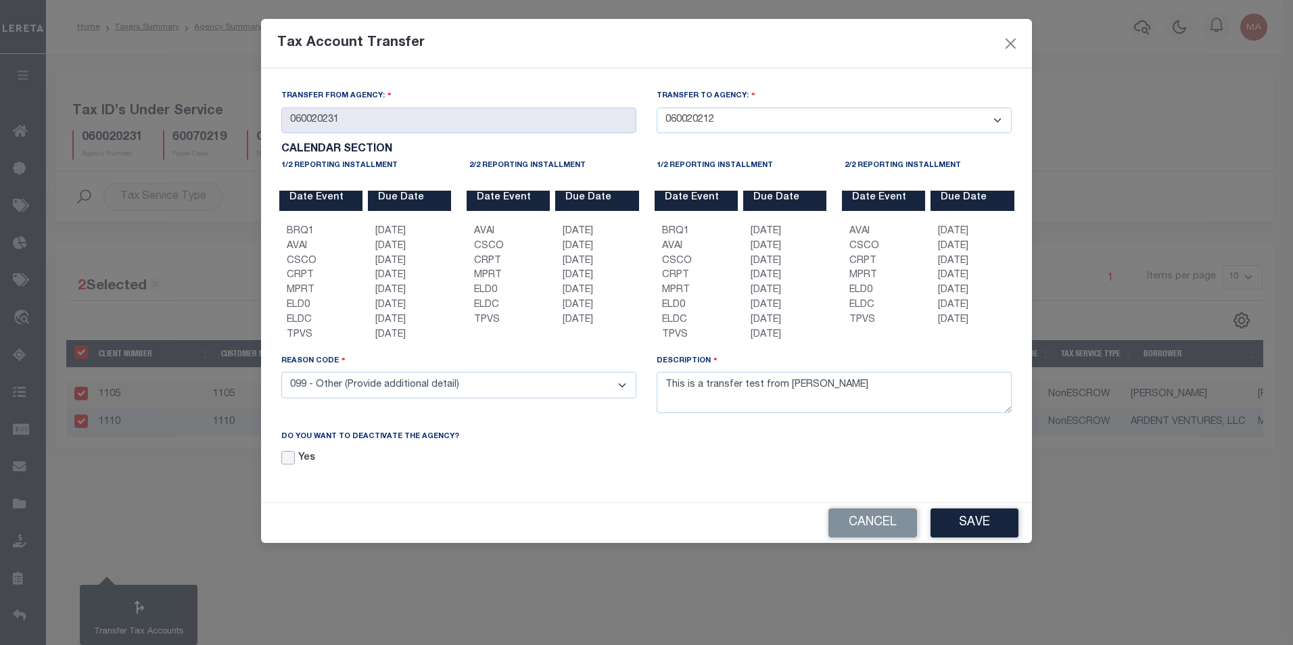
checkbox input "true"
click at [982, 527] on button "Save" at bounding box center [974, 522] width 88 height 29
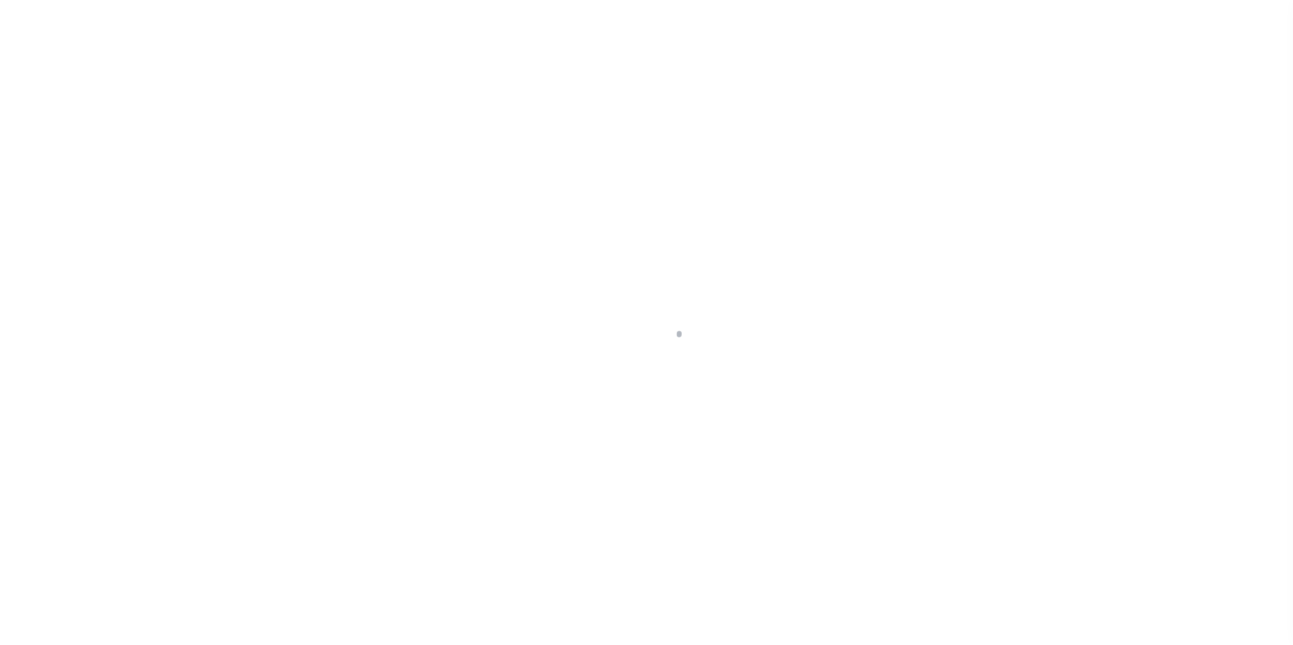
select select
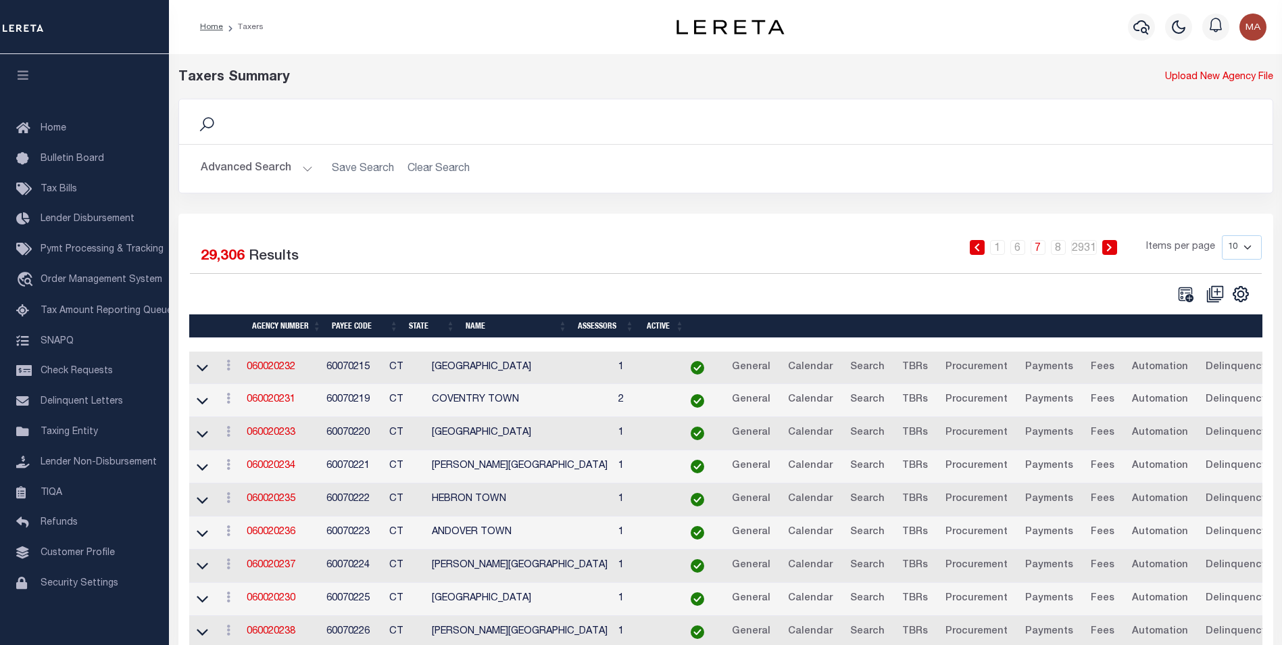
click at [310, 170] on button "Advanced Search" at bounding box center [257, 168] width 112 height 26
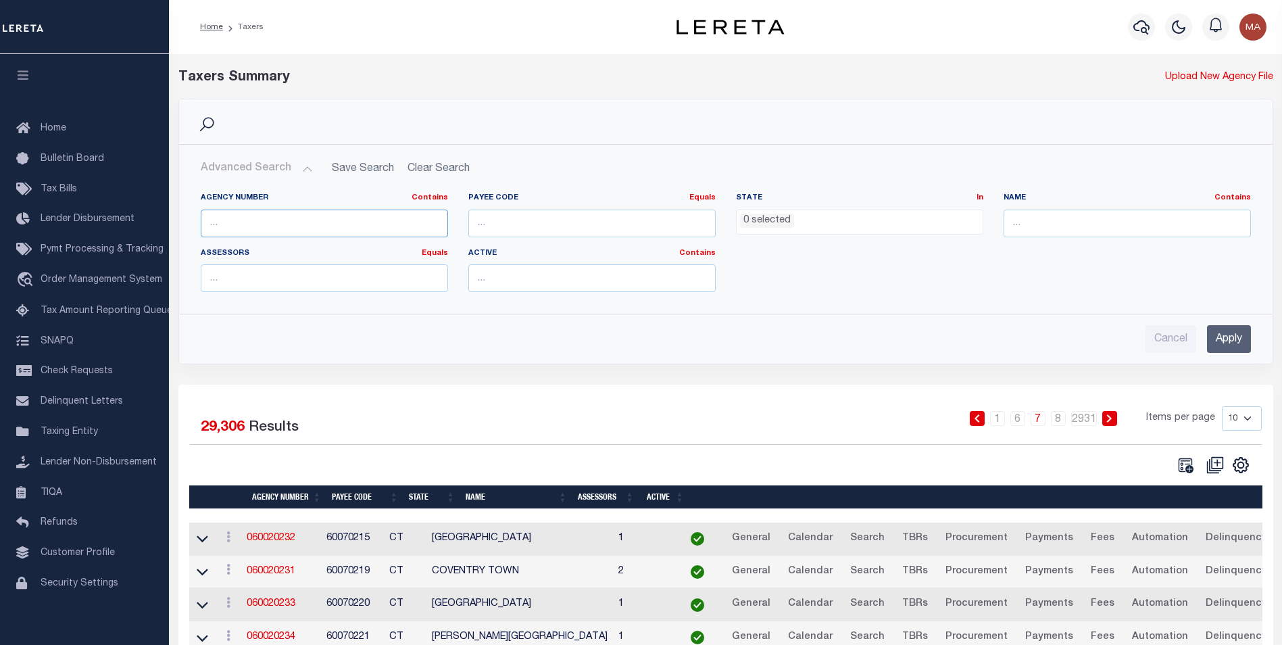
click at [284, 225] on input "text" at bounding box center [324, 224] width 247 height 28
paste input "060020212"
type input "060020212"
click at [1222, 340] on input "Apply" at bounding box center [1229, 339] width 44 height 28
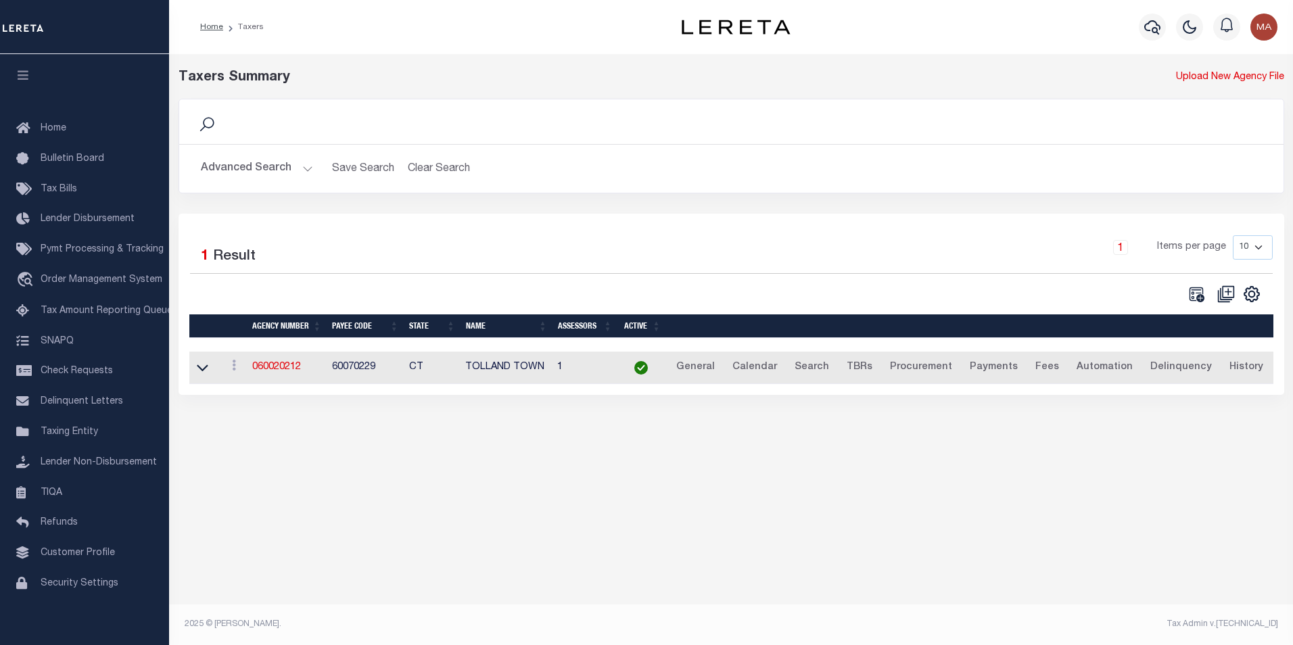
drag, startPoint x: 272, startPoint y: 370, endPoint x: 296, endPoint y: 376, distance: 24.4
click at [272, 370] on link "060020212" at bounding box center [276, 366] width 49 height 9
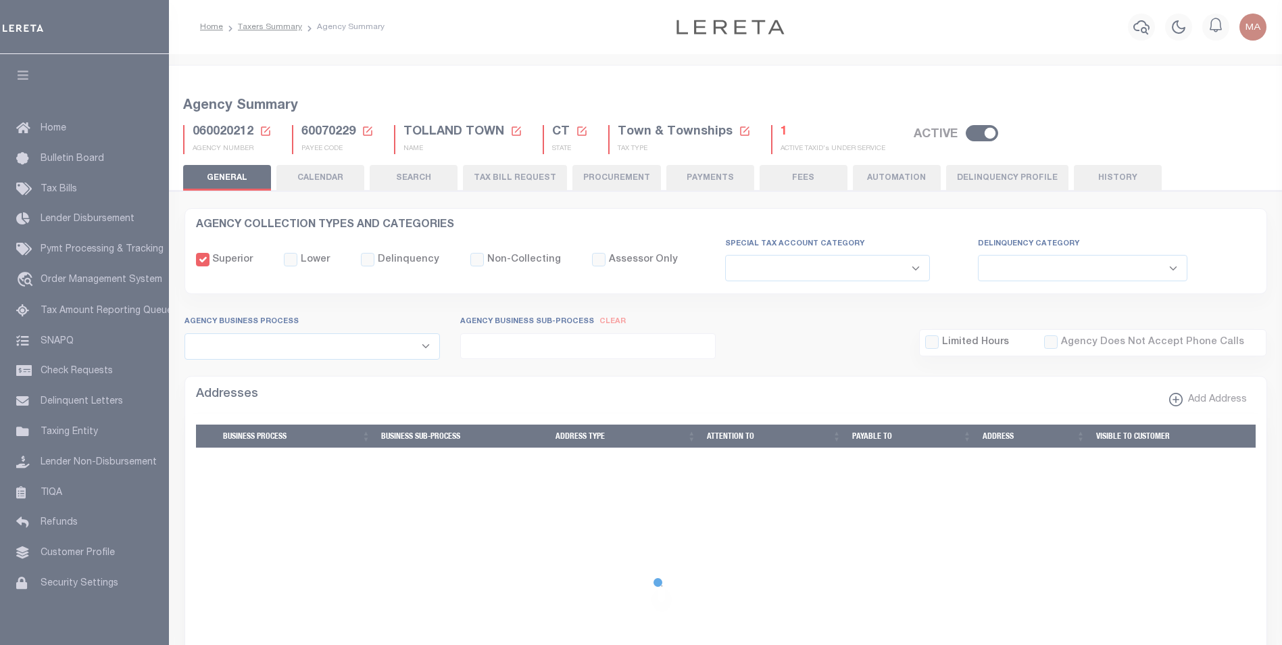
select select
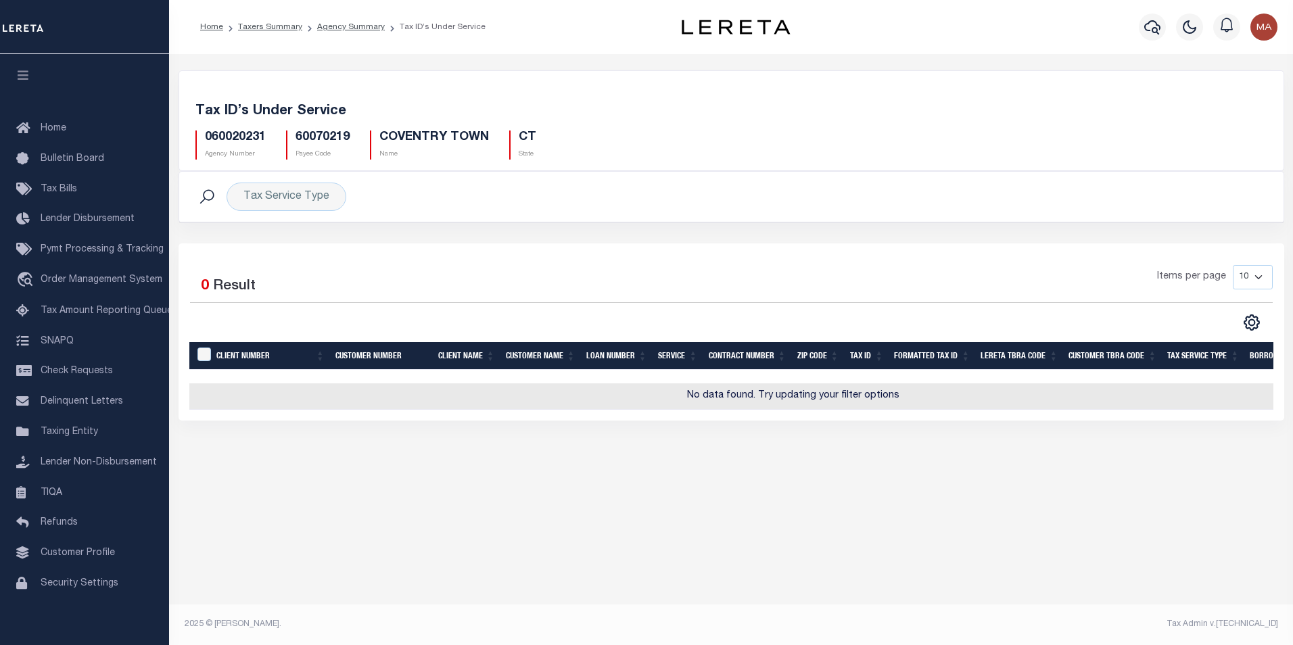
drag, startPoint x: 521, startPoint y: 277, endPoint x: 525, endPoint y: 269, distance: 8.8
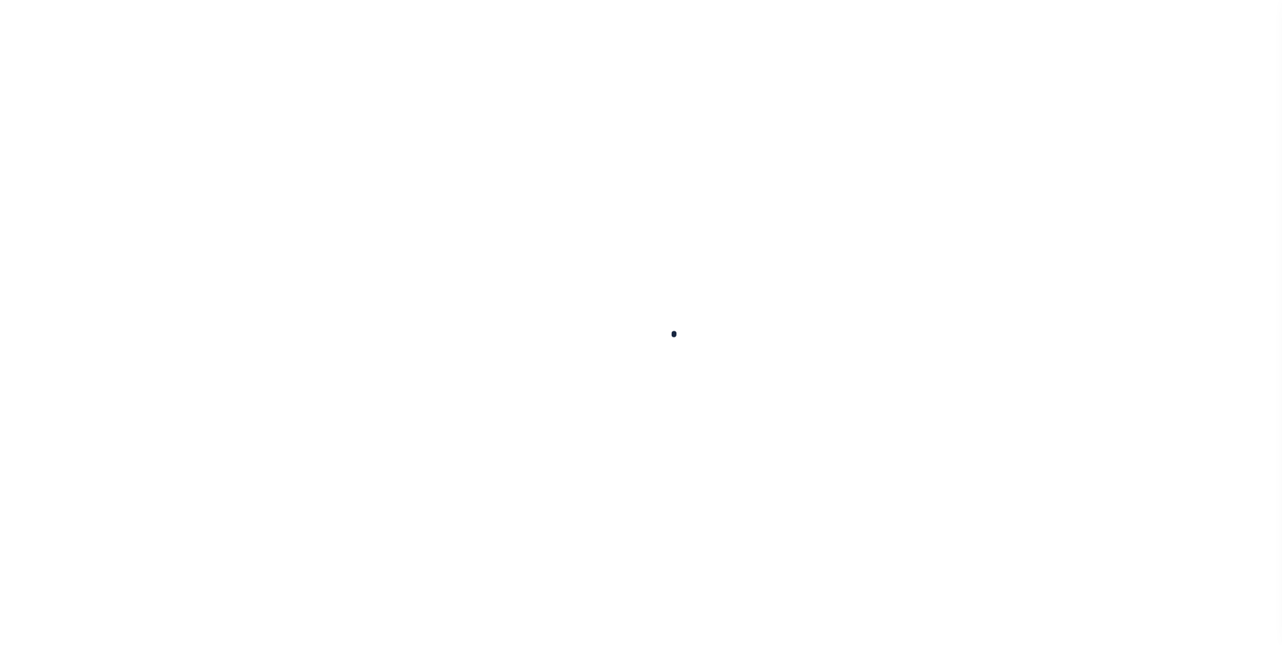
select select
checkbox input "false"
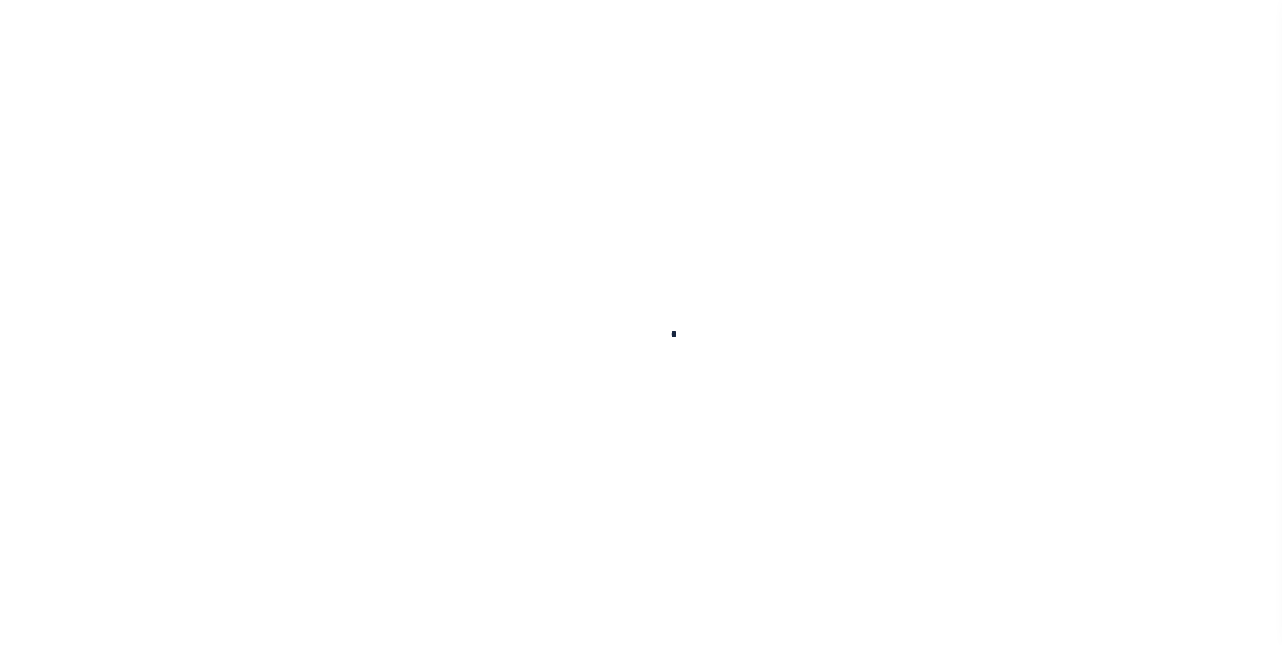
checkbox input "false"
type input "901317002"
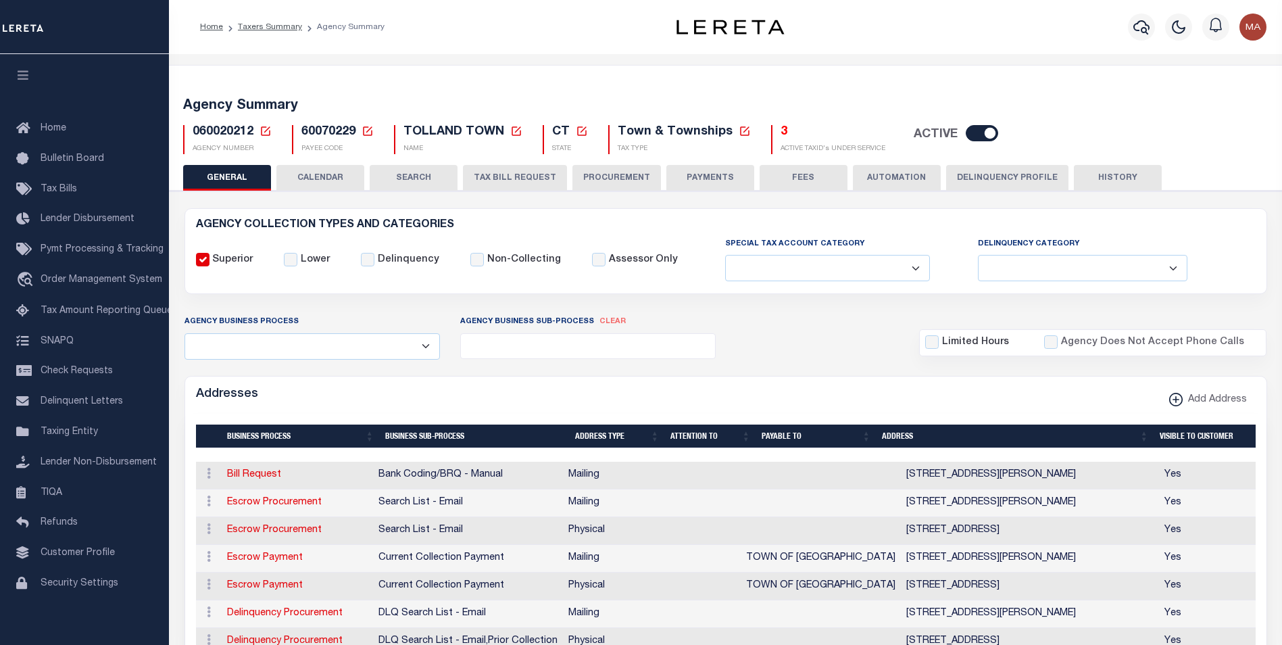
click at [781, 131] on h5 "3" at bounding box center [833, 132] width 105 height 15
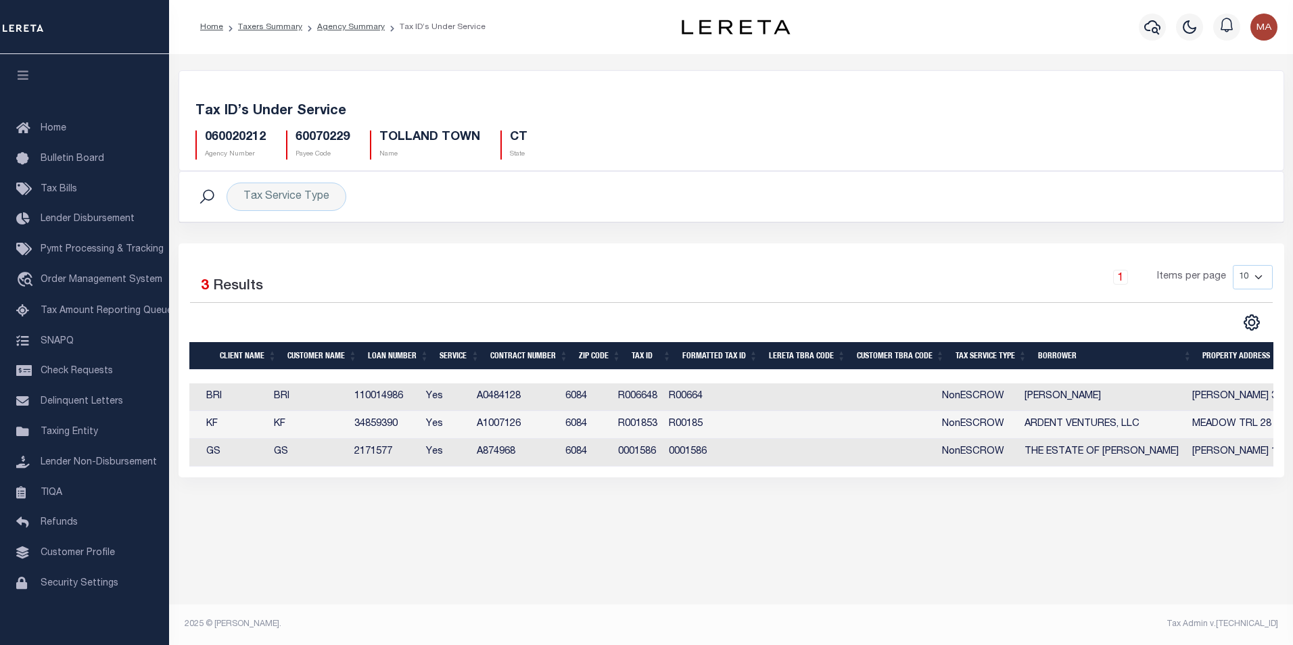
scroll to position [0, 245]
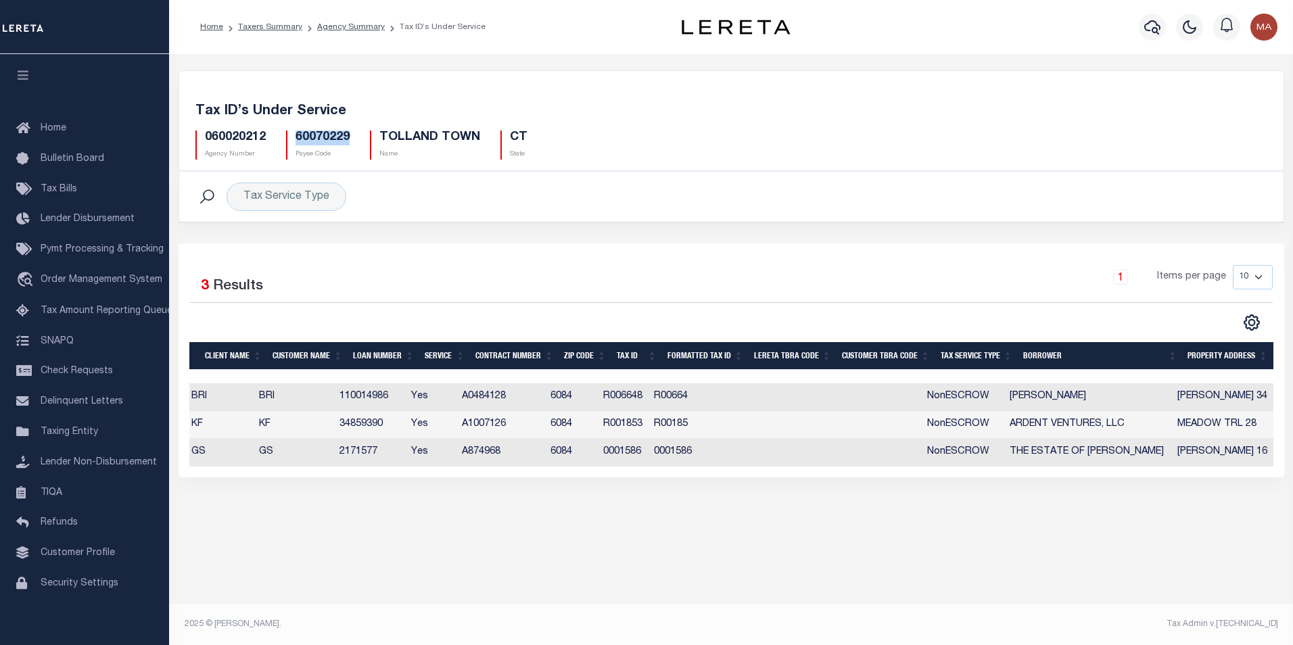
drag, startPoint x: 296, startPoint y: 135, endPoint x: 350, endPoint y: 136, distance: 54.1
click at [350, 136] on div "60070229 Payee Code" at bounding box center [318, 144] width 84 height 29
copy h5 "60070229"
drag, startPoint x: 443, startPoint y: 223, endPoint x: 446, endPoint y: 248, distance: 25.2
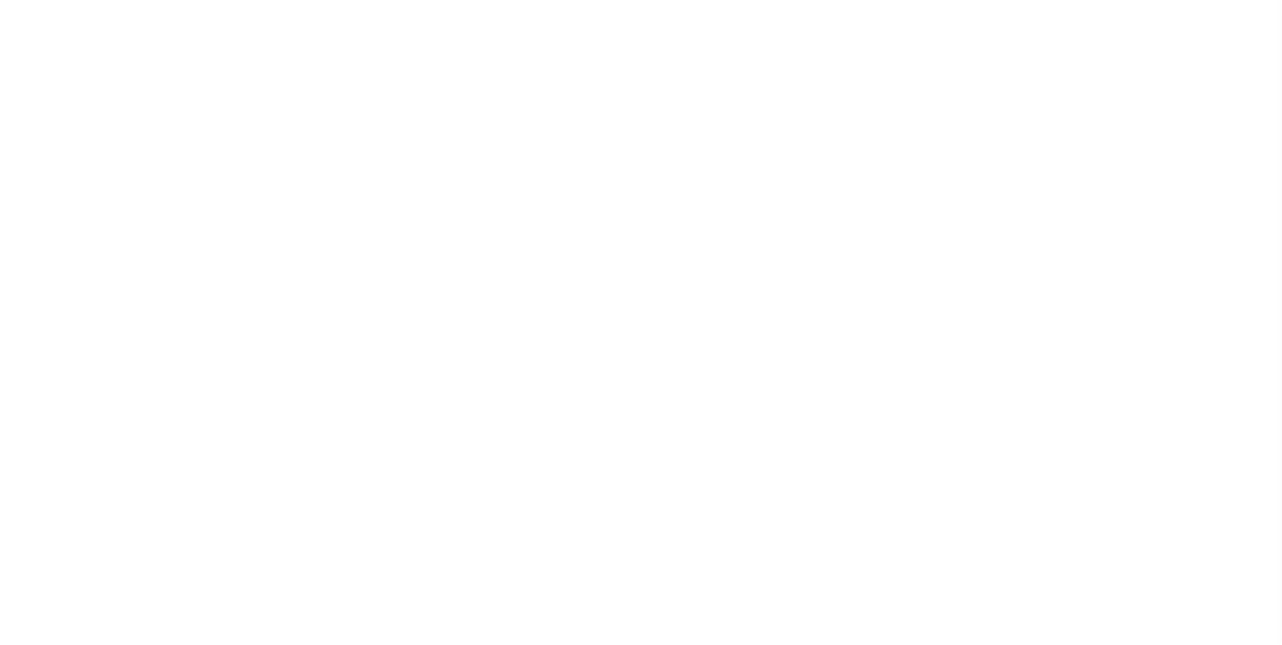
select select
type input "901317006"
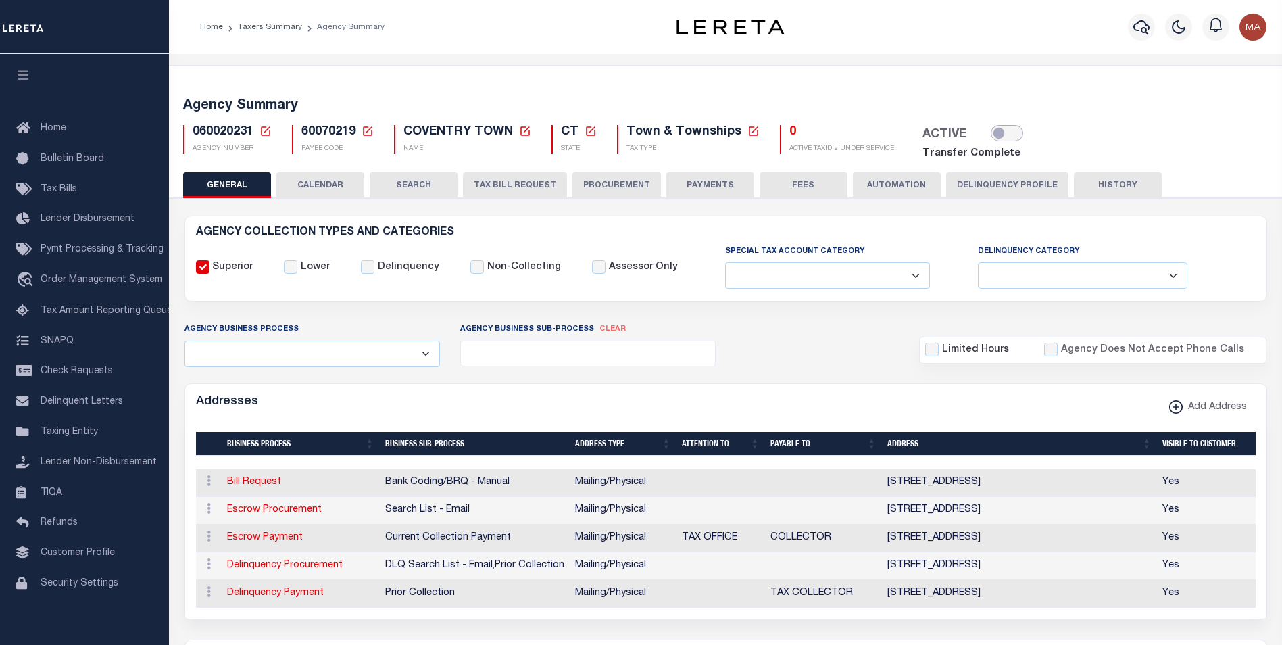
click at [1001, 137] on input "checkbox" at bounding box center [1007, 133] width 32 height 16
checkbox input "true"
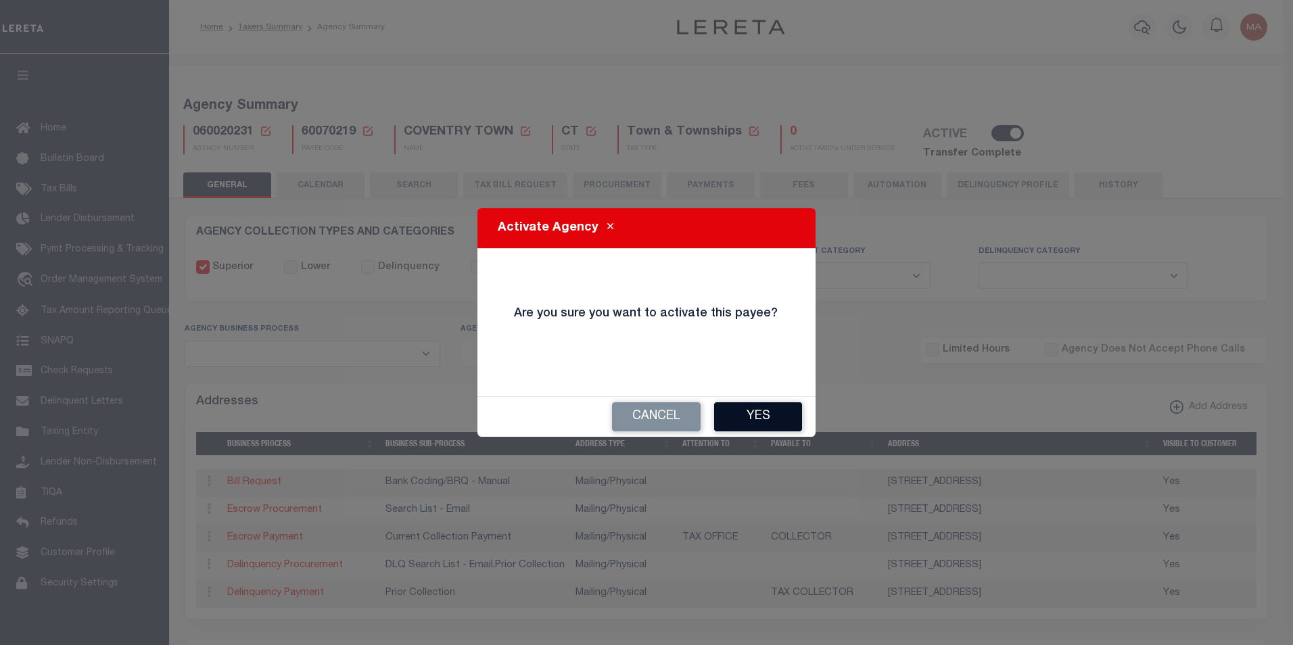
click at [755, 417] on button "Yes" at bounding box center [758, 416] width 88 height 29
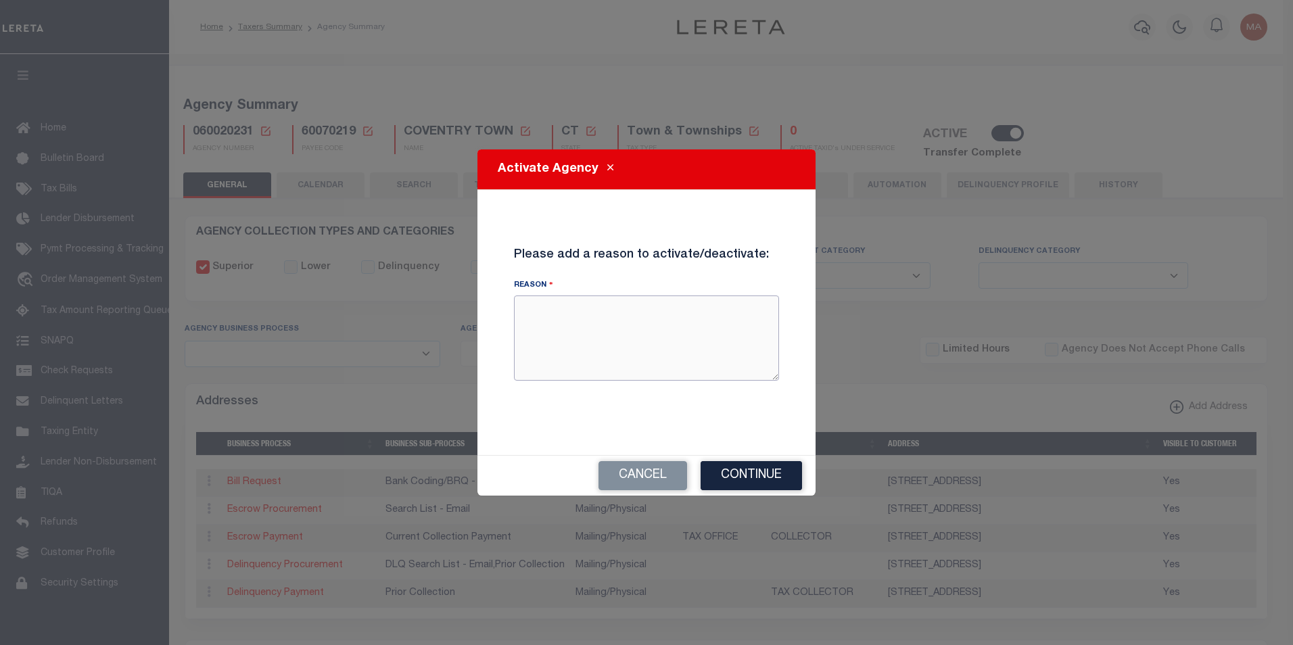
click at [540, 329] on textarea "Reason" at bounding box center [646, 337] width 265 height 85
type textarea "2nd reactivation"
click at [742, 470] on button "Continue" at bounding box center [750, 475] width 101 height 29
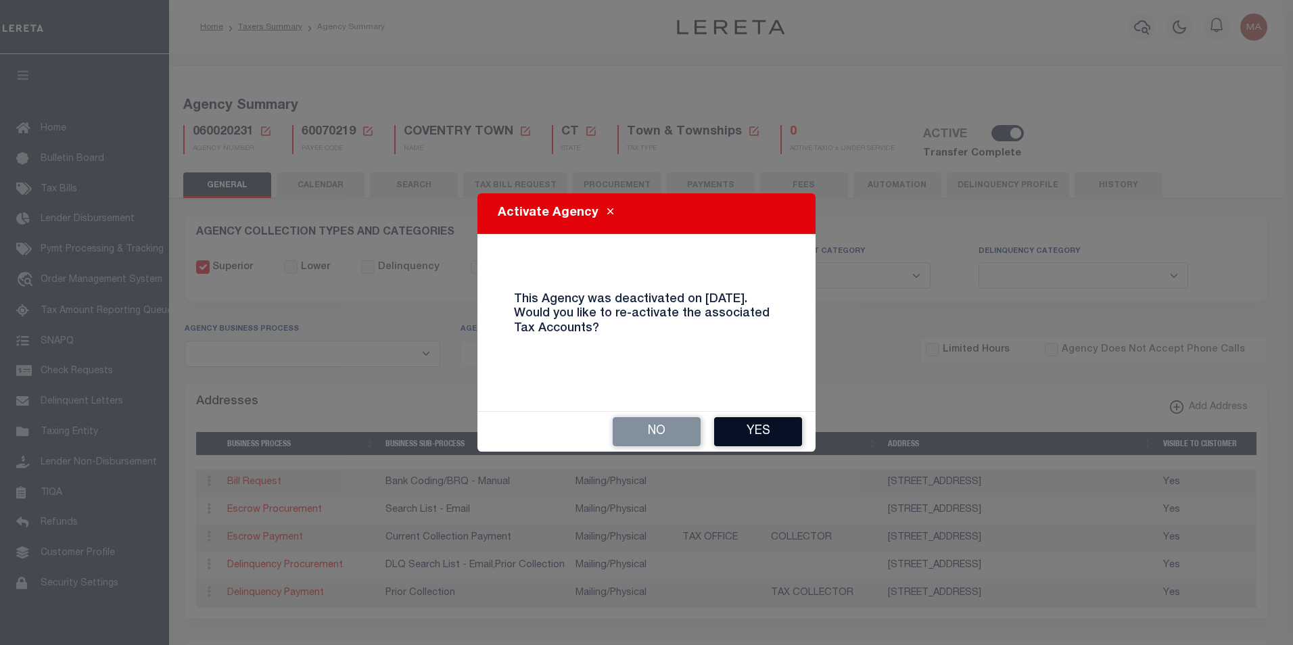
click at [759, 429] on button "Yes" at bounding box center [758, 431] width 88 height 29
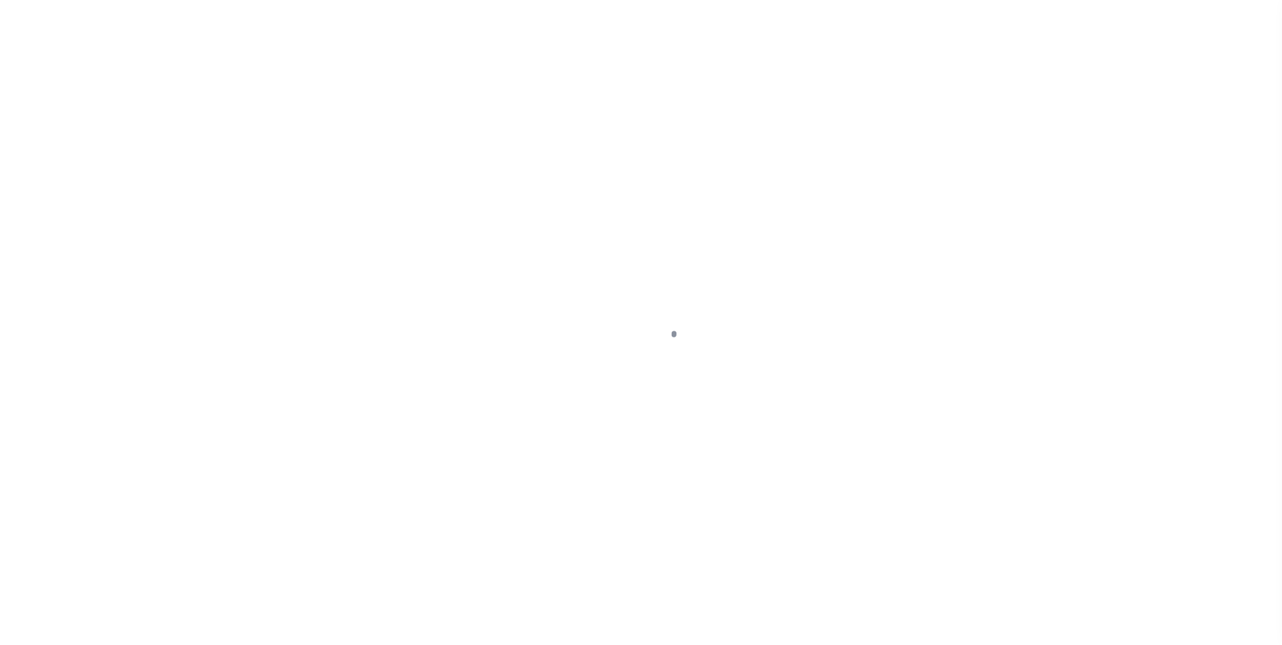
select select
checkbox input "false"
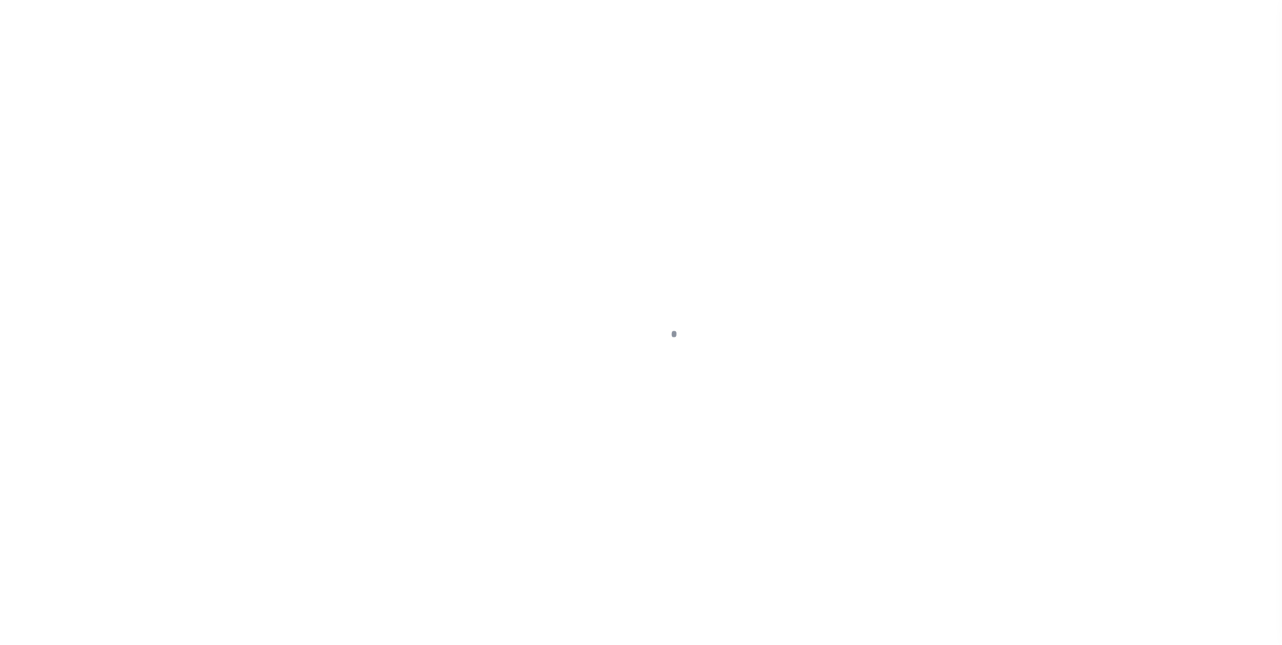
checkbox input "false"
type input "901317006"
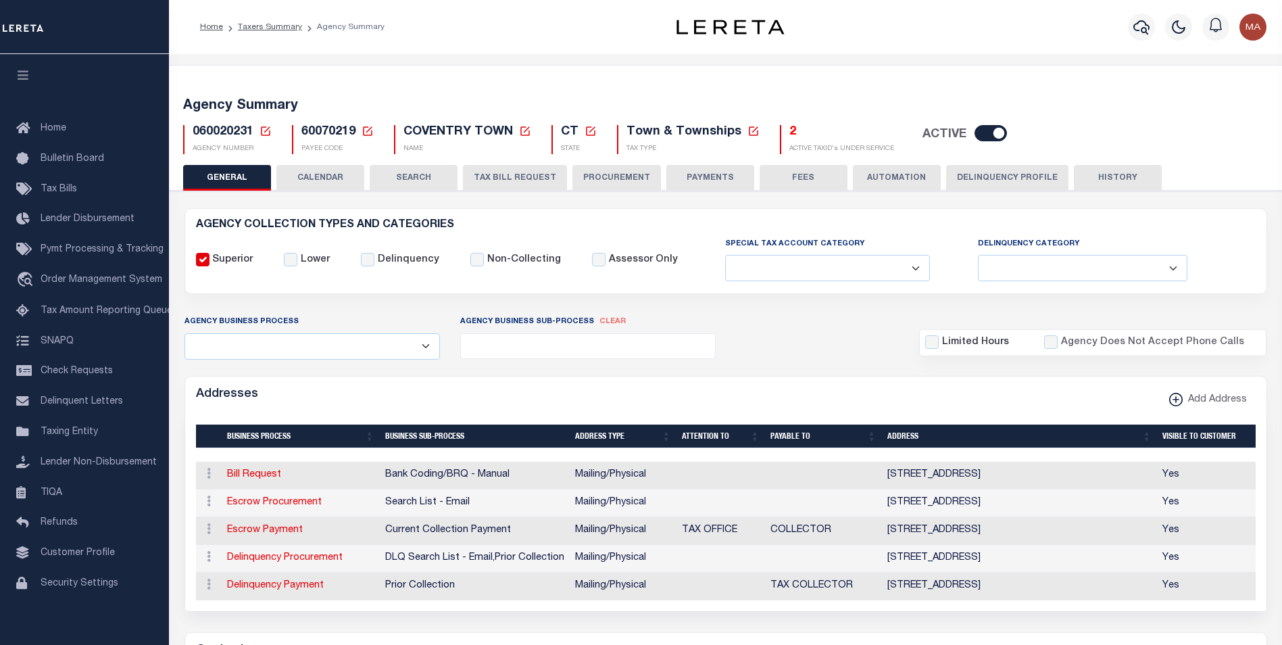
click at [975, 136] on input "checkbox" at bounding box center [991, 133] width 32 height 16
checkbox input "false"
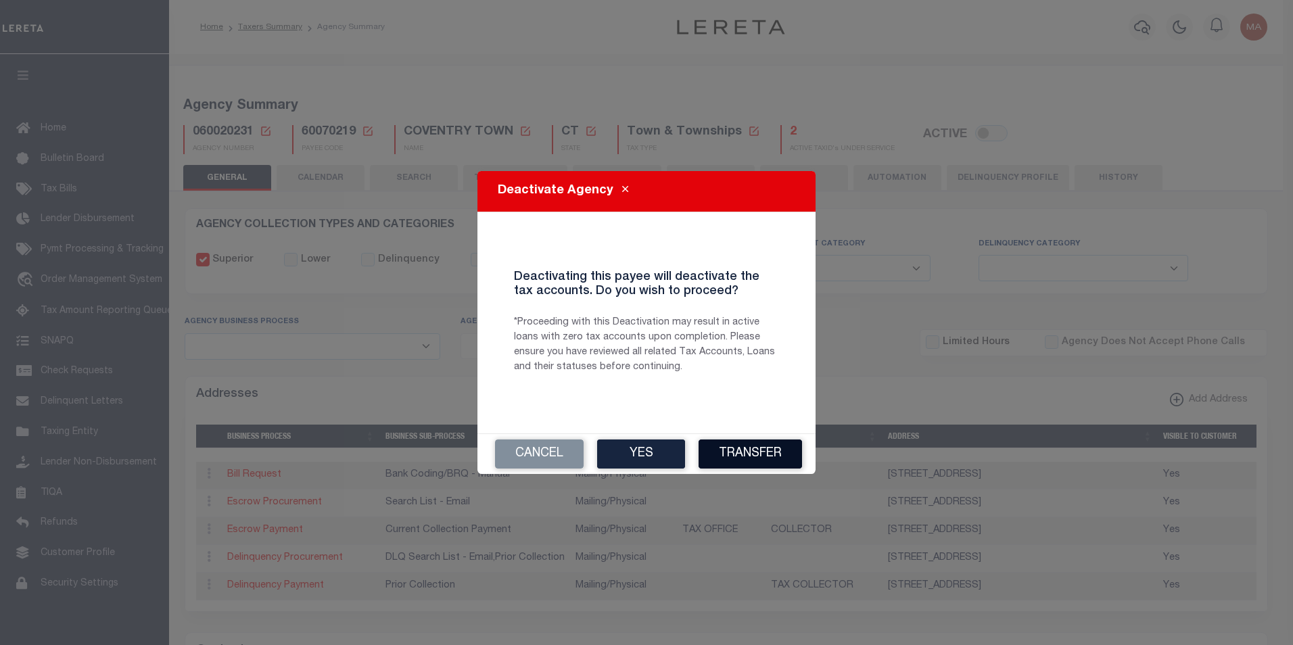
click at [765, 456] on button "Transfer" at bounding box center [749, 453] width 103 height 29
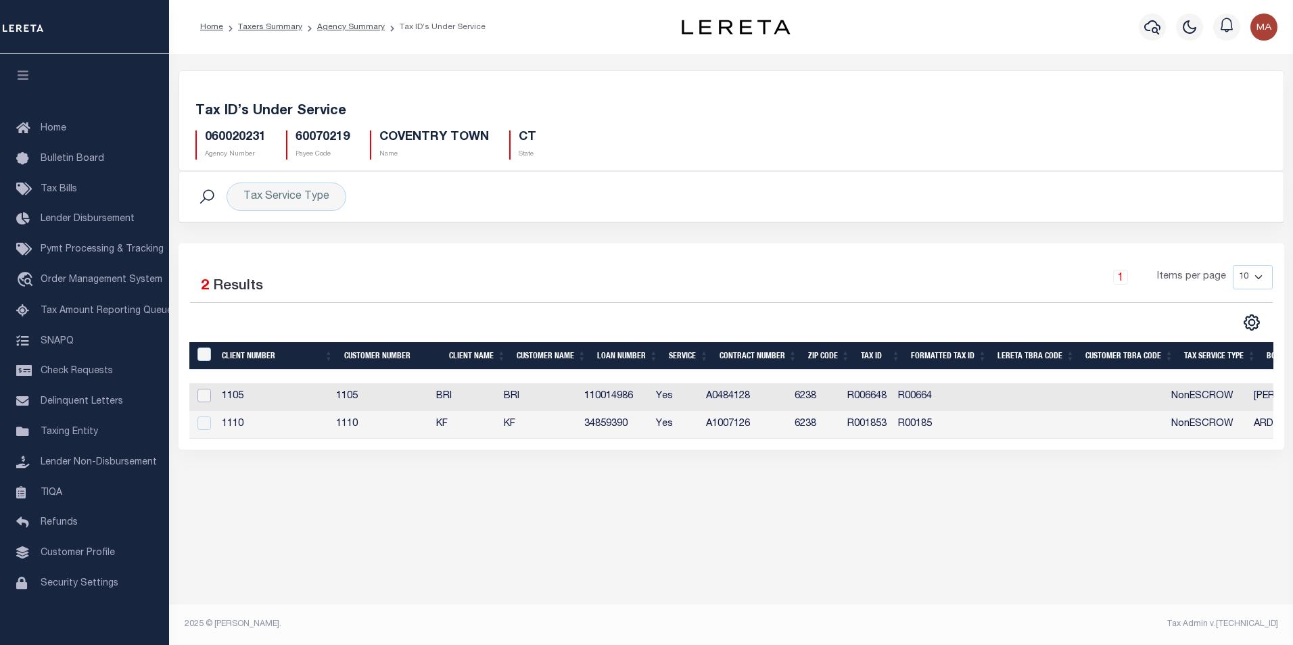
click at [206, 398] on input "checkbox" at bounding box center [204, 396] width 14 height 14
checkbox input "true"
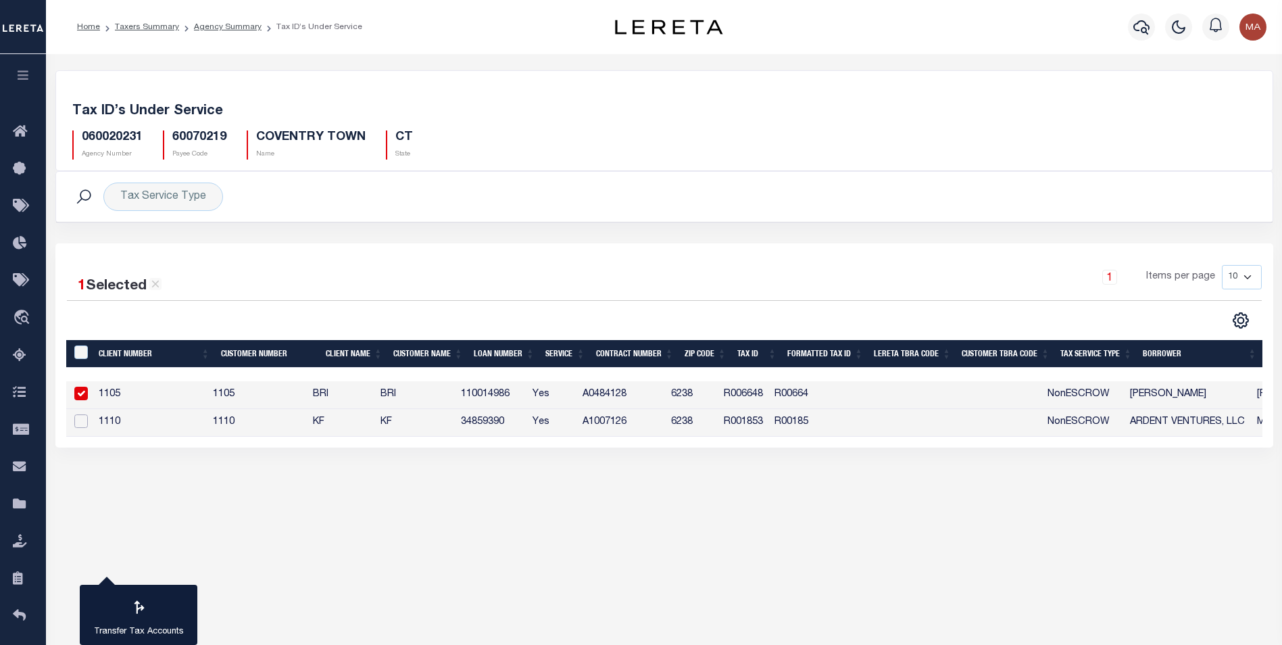
click at [82, 424] on input "checkbox" at bounding box center [81, 421] width 14 height 14
checkbox input "true"
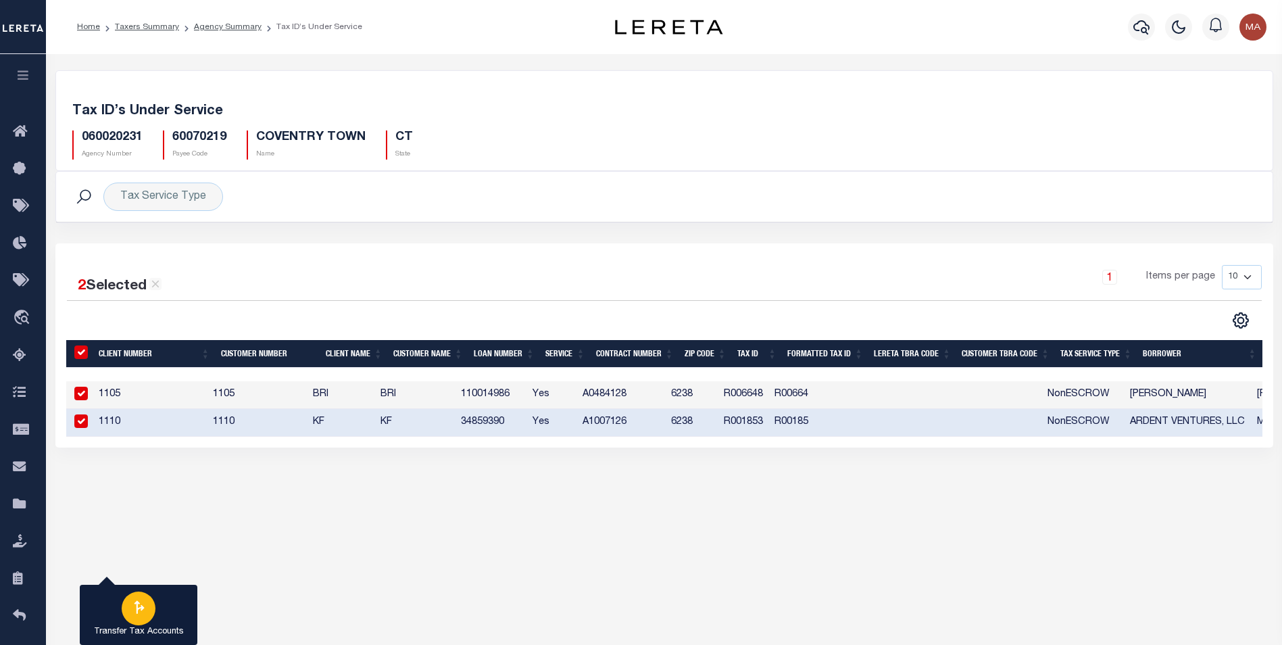
click at [138, 611] on icon "button" at bounding box center [139, 607] width 18 height 18
type input "060020231"
select select
checkbox input "false"
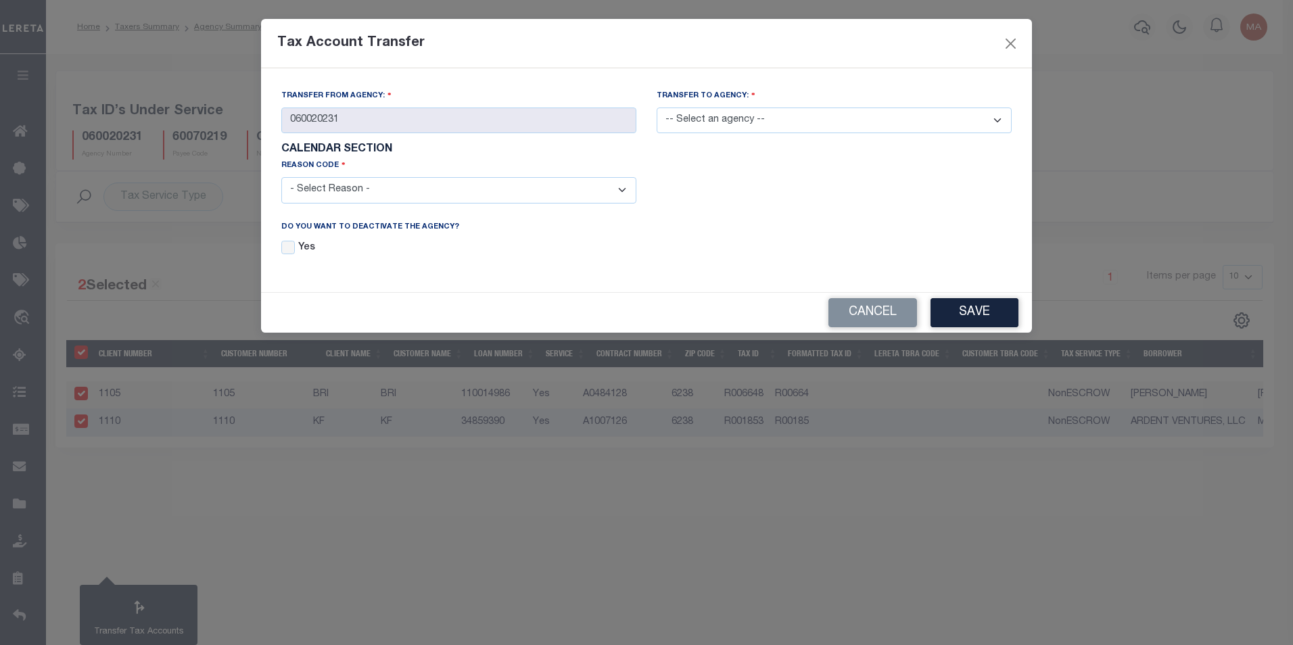
click at [766, 127] on select "-- Select an agency -- 060020212 060020230 060020232 060020233 060020234 060020…" at bounding box center [833, 120] width 355 height 26
select select "060020230"
click at [656, 107] on select "-- Select an agency -- 060020212 060020230 060020232 060020233 060020234 060020…" at bounding box center [833, 120] width 355 height 26
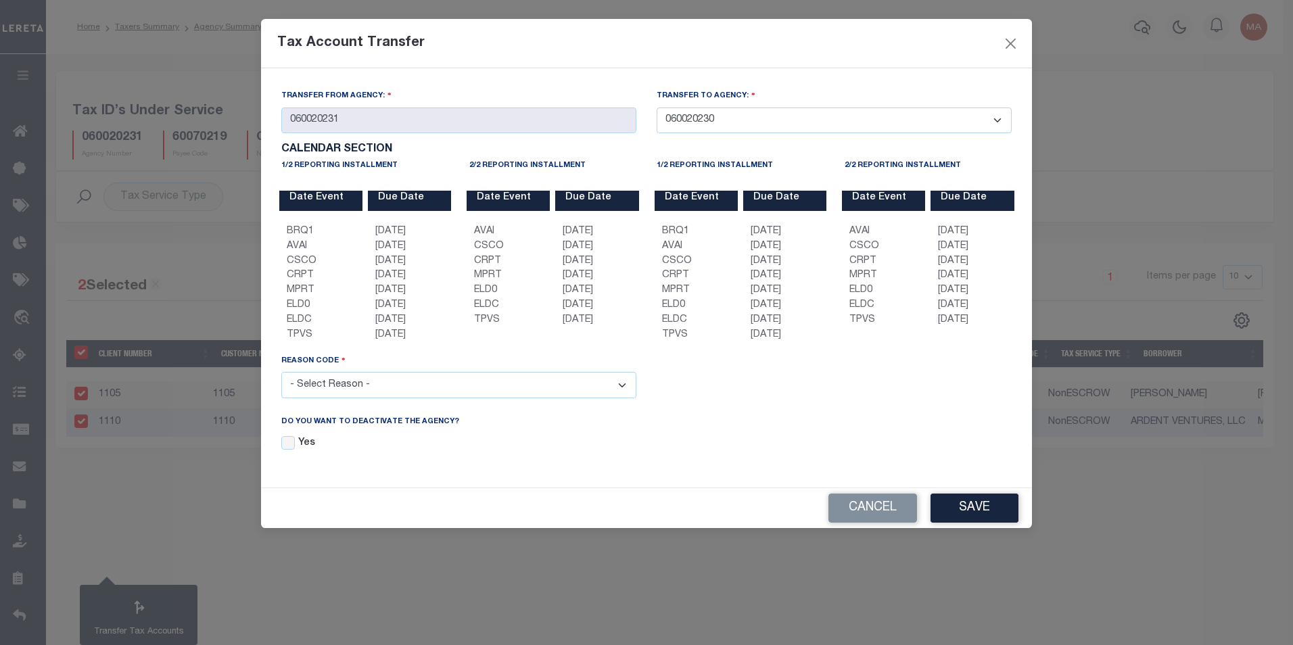
click at [478, 386] on select "- Select Reason - 099 - Other (Provide additional detail) ACT - Agency Changed …" at bounding box center [458, 385] width 355 height 26
select select "099"
click at [281, 374] on select "- Select Reason - 099 - Other (Provide additional detail) ACT - Agency Changed …" at bounding box center [458, 385] width 355 height 26
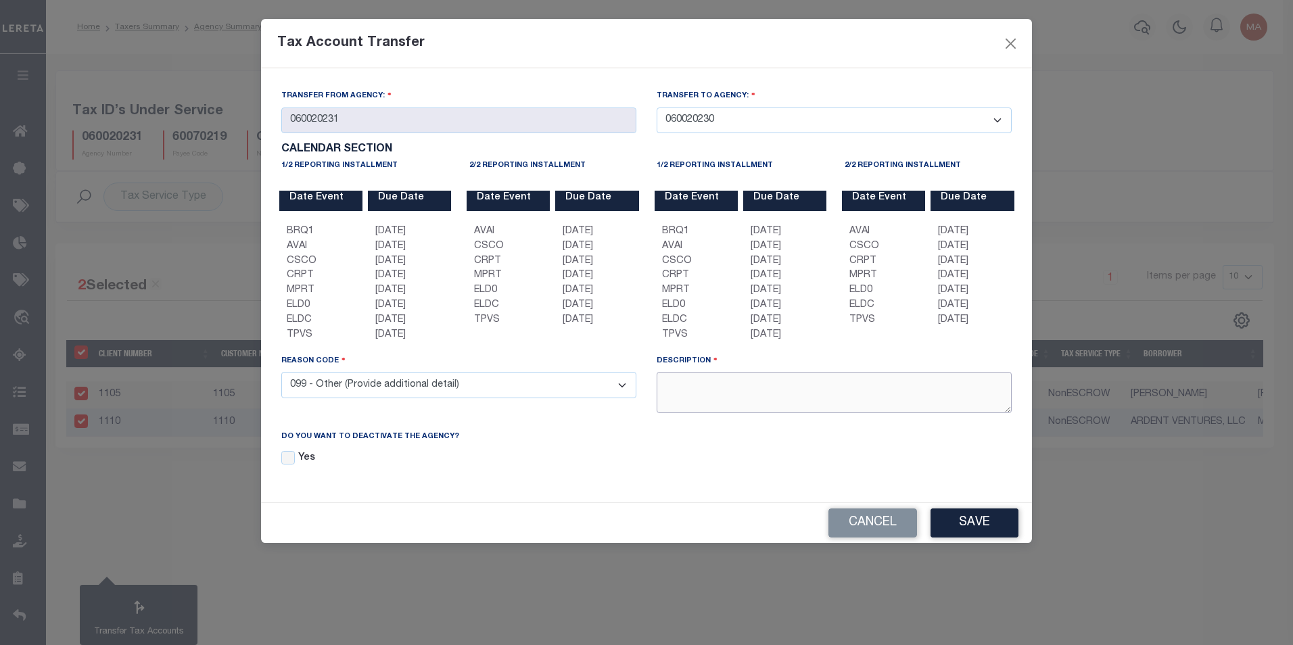
click at [752, 392] on textarea at bounding box center [833, 392] width 355 height 41
type textarea "This is a 2nd transfer from [PERSON_NAME]"
click at [288, 460] on input "Yes" at bounding box center [288, 458] width 14 height 14
checkbox input "true"
click at [994, 528] on button "Save" at bounding box center [974, 522] width 88 height 29
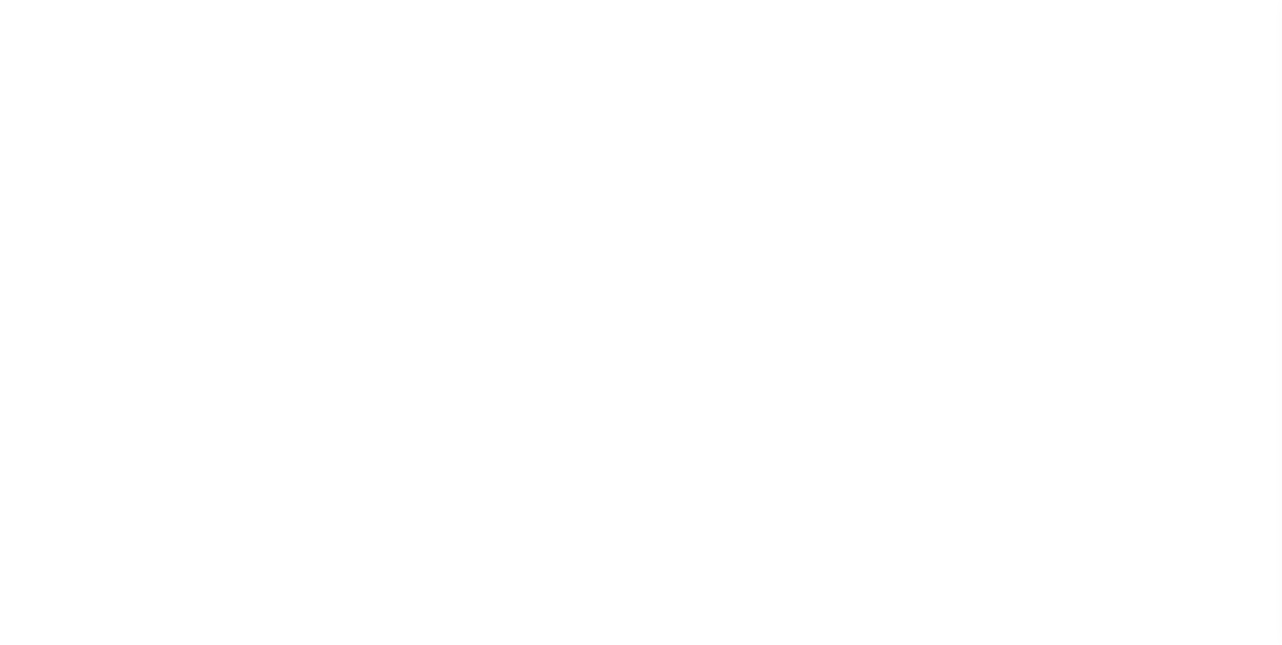
select select
type input "901317002"
select select
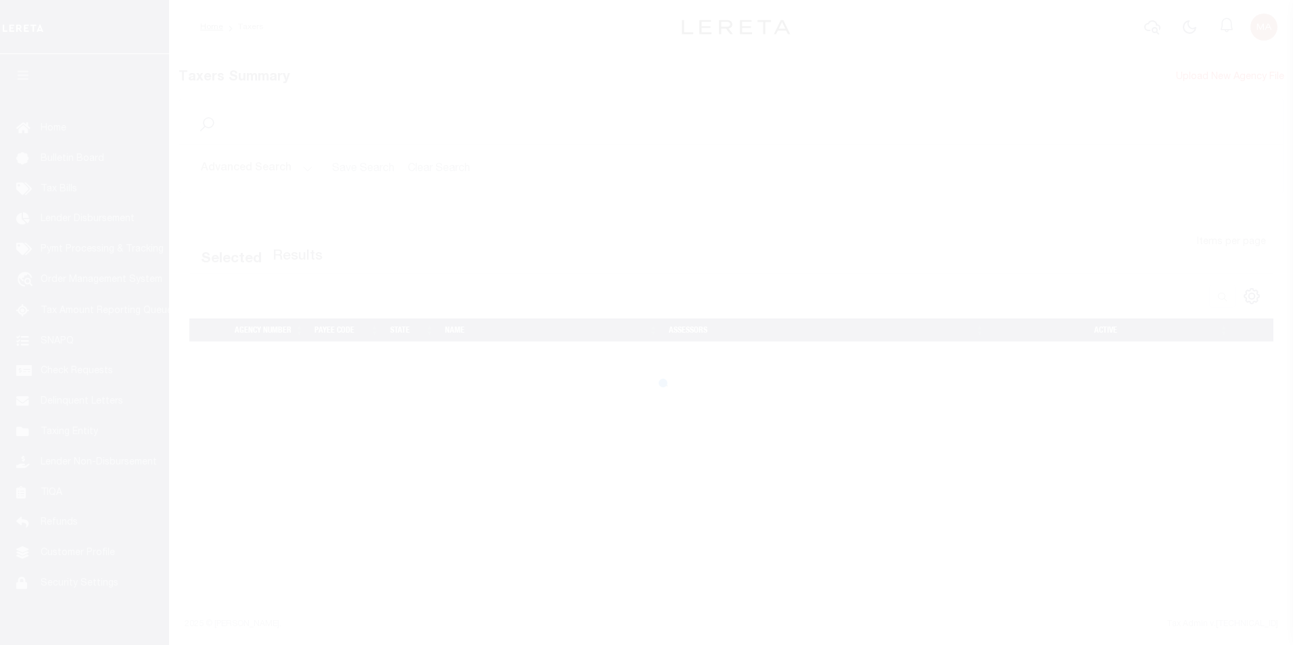
select select
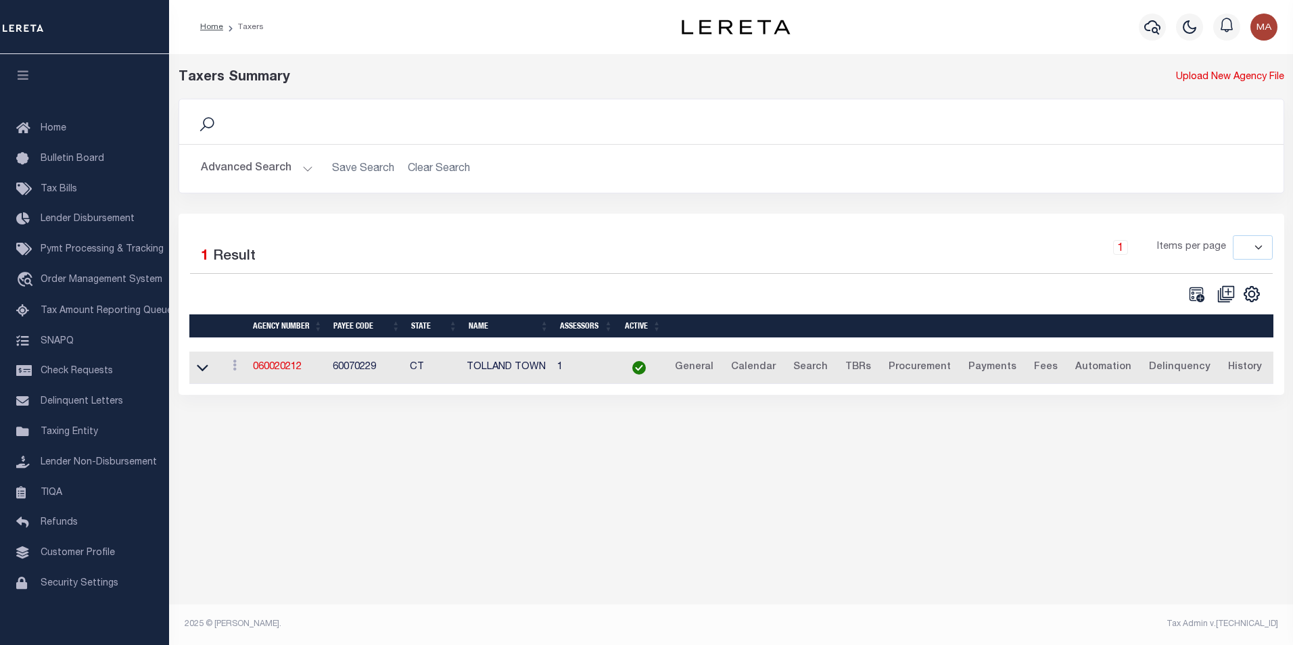
drag, startPoint x: 305, startPoint y: 172, endPoint x: 309, endPoint y: 183, distance: 11.6
click at [305, 172] on button "Advanced Search" at bounding box center [257, 168] width 112 height 26
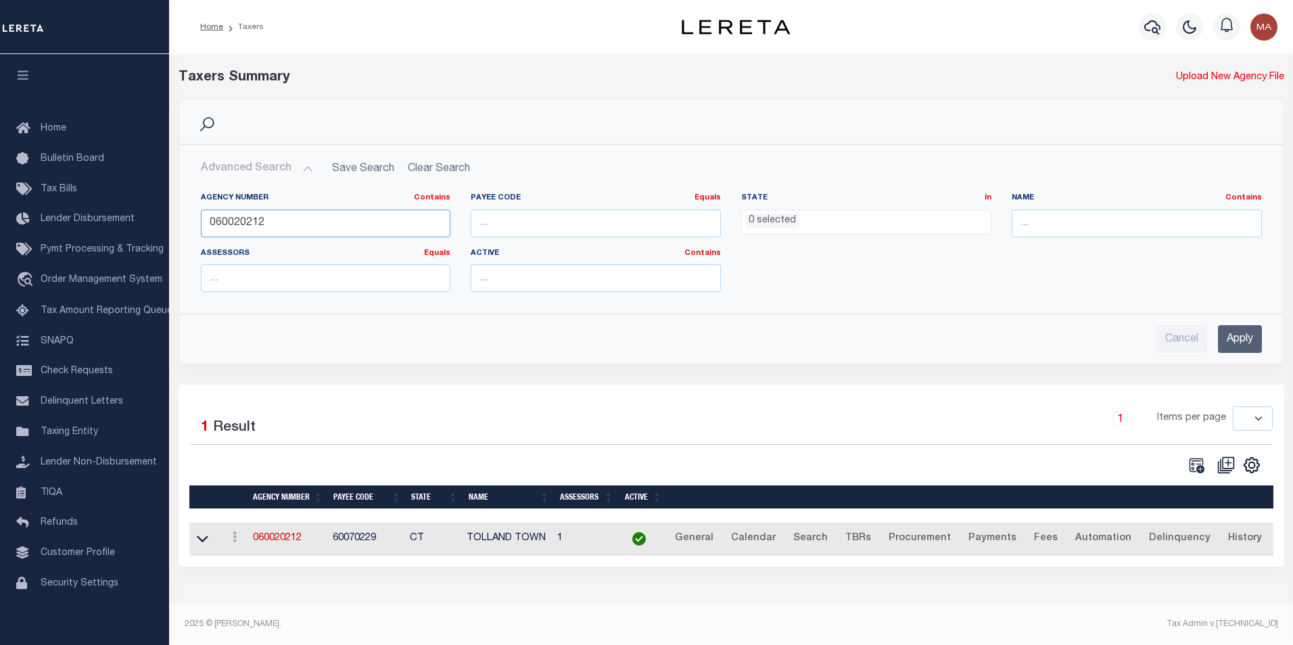
drag, startPoint x: 276, startPoint y: 222, endPoint x: 179, endPoint y: 224, distance: 96.7
click at [180, 224] on div "Agency Number Contains Contains Is 060020212 Payee Code Equals Equals Is Not Eq…" at bounding box center [731, 242] width 1103 height 121
paste input "30"
type input "060020230"
click at [1247, 335] on input "Apply" at bounding box center [1240, 339] width 44 height 28
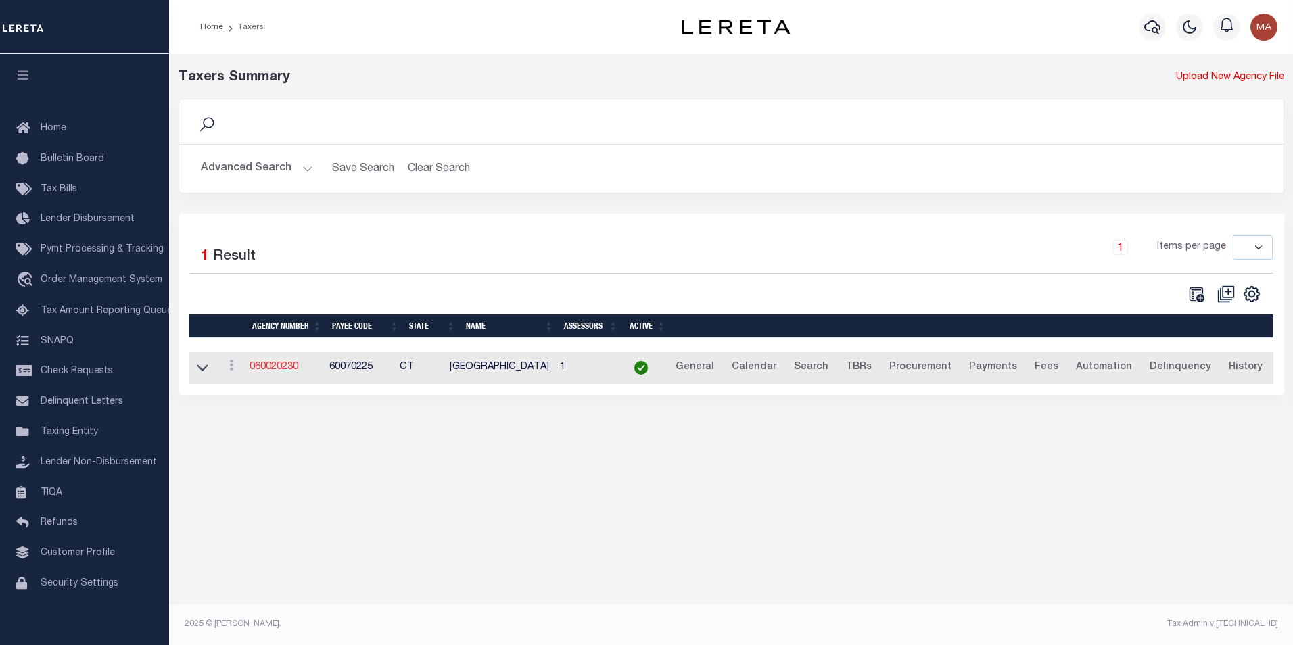
click at [270, 369] on link "060020230" at bounding box center [273, 366] width 49 height 9
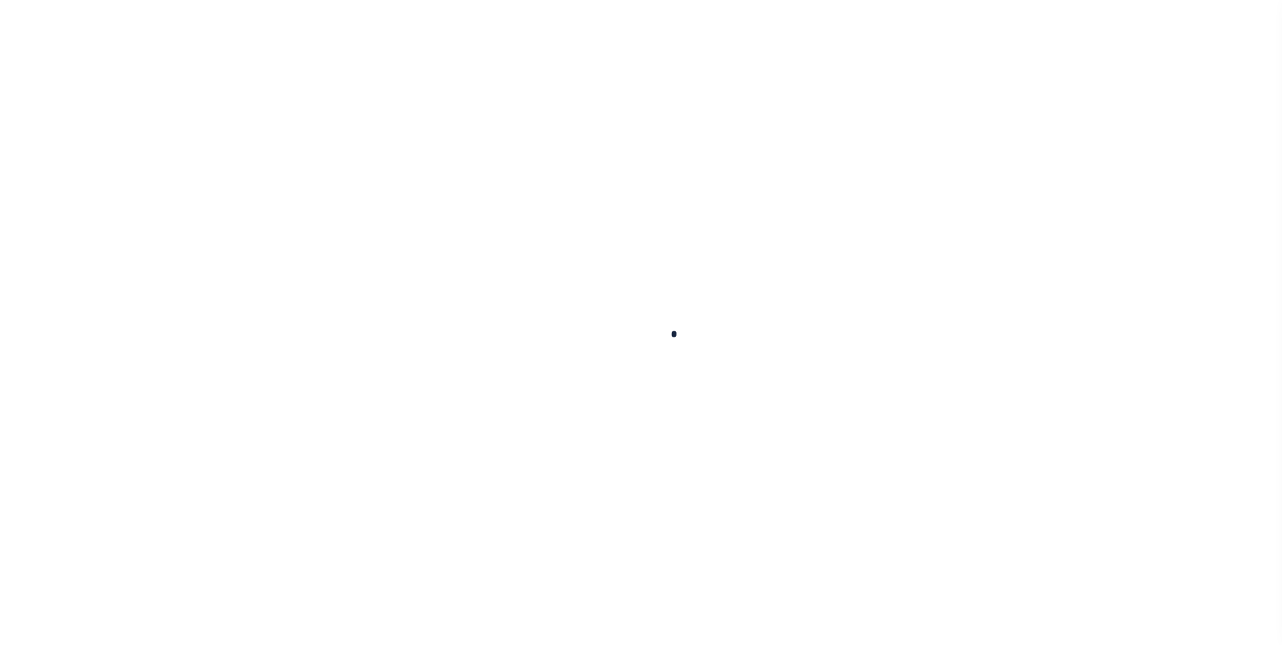
select select
checkbox input "false"
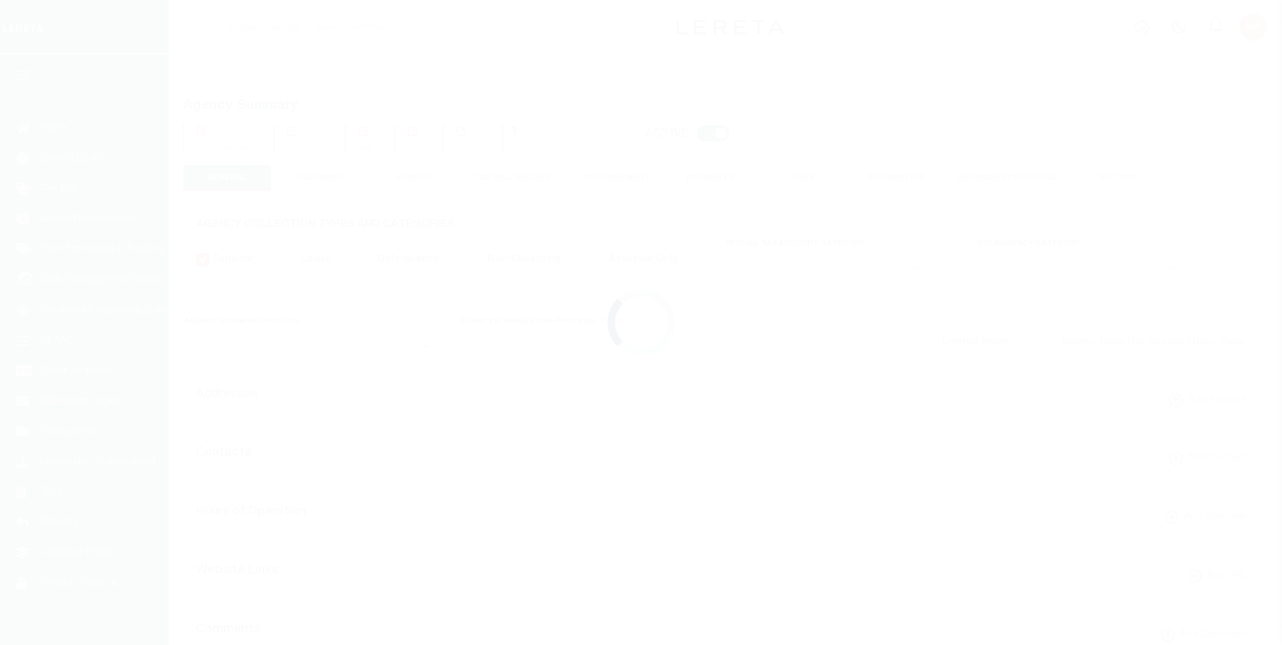
checkbox input "false"
type input "901317005"
